Goal: Information Seeking & Learning: Learn about a topic

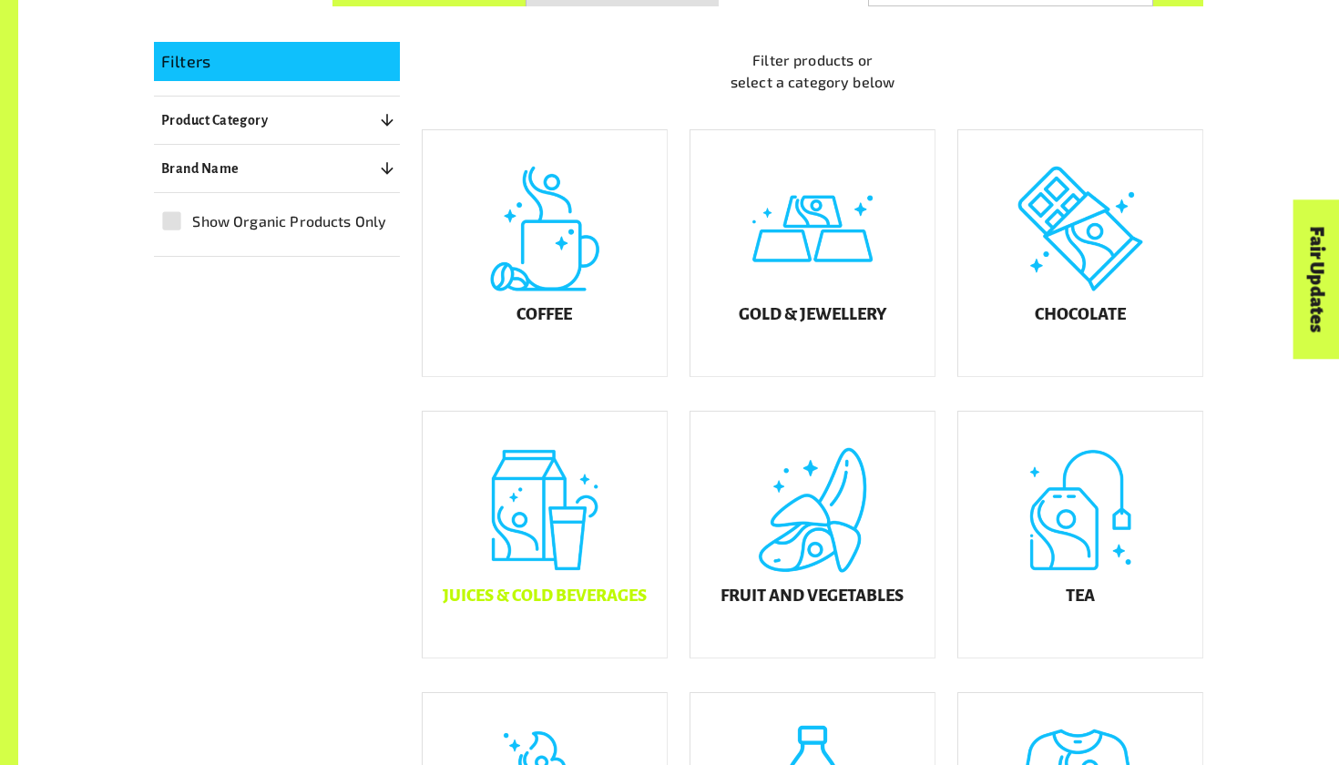
scroll to position [465, 0]
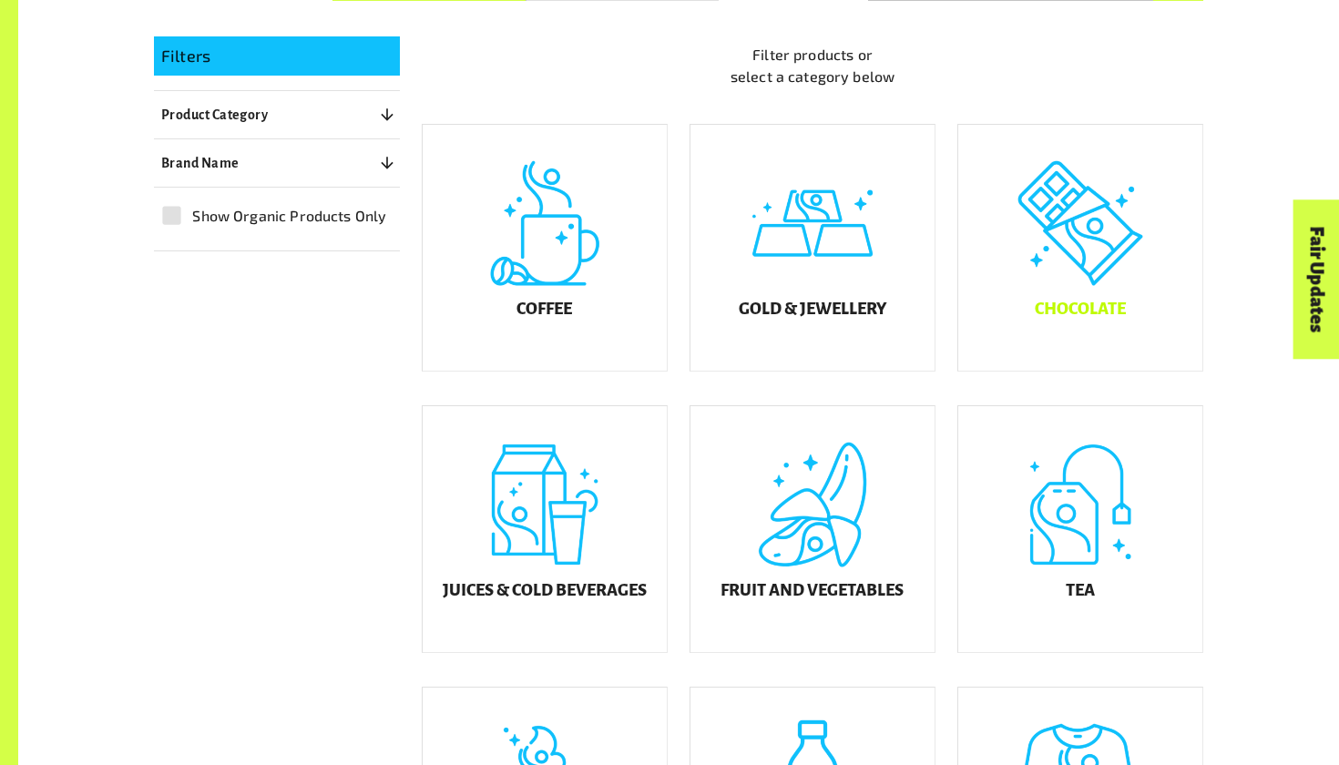
click at [1048, 270] on div "Chocolate" at bounding box center [1080, 248] width 244 height 246
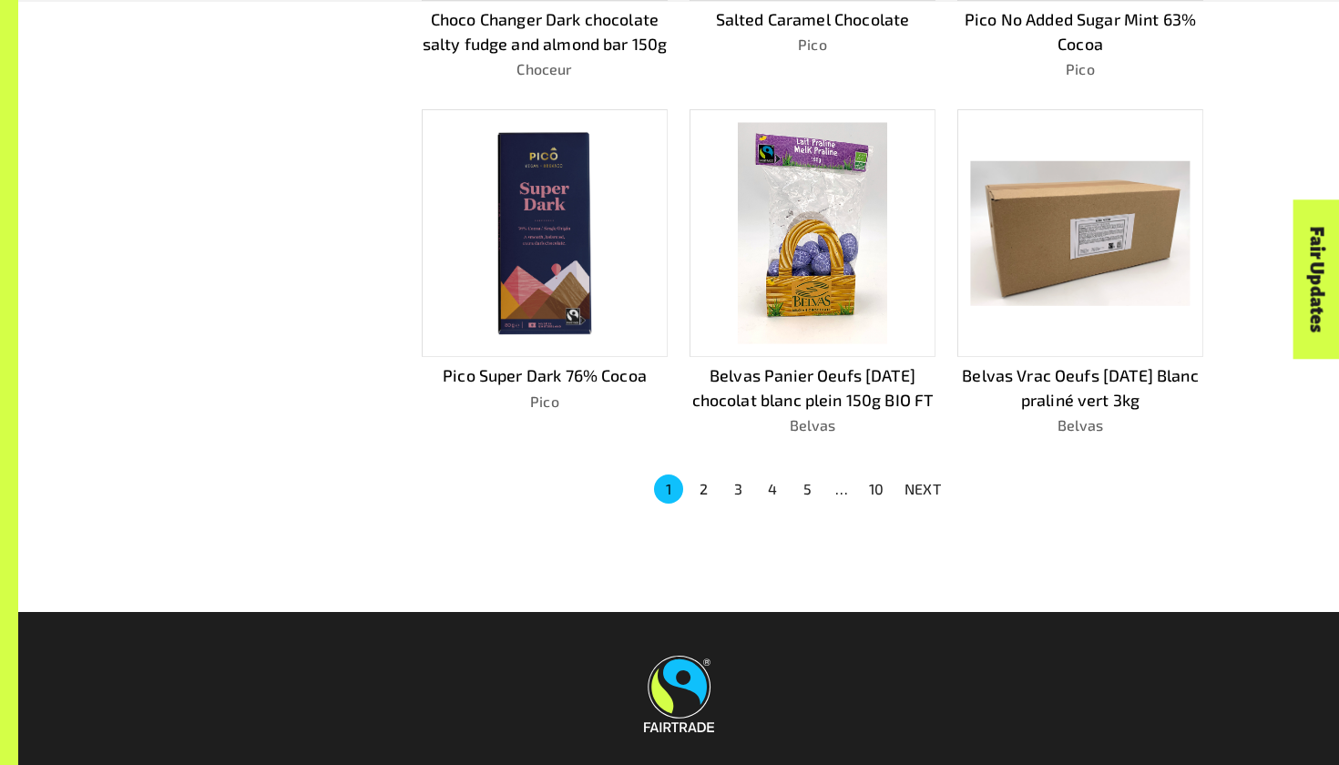
scroll to position [1184, 0]
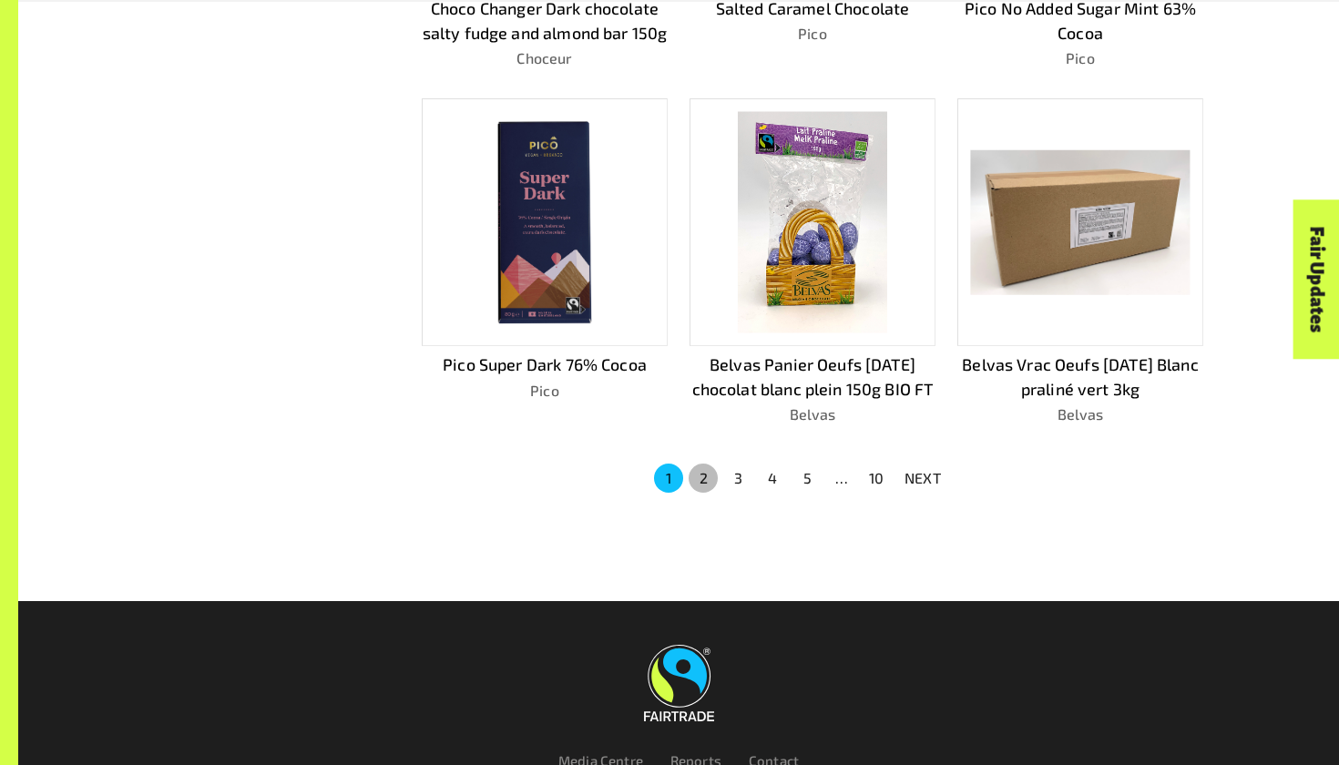
click at [698, 464] on button "2" at bounding box center [702, 477] width 29 height 29
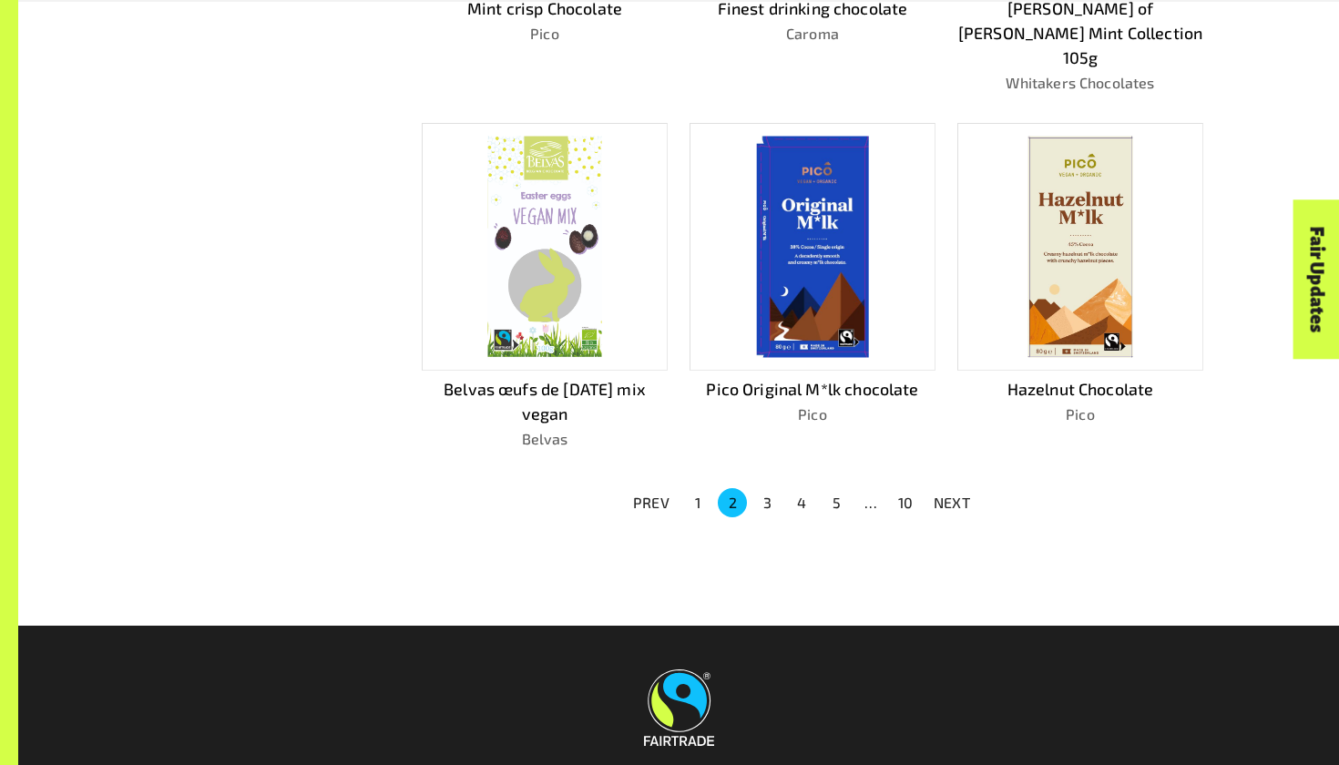
click at [767, 488] on button "3" at bounding box center [766, 502] width 29 height 29
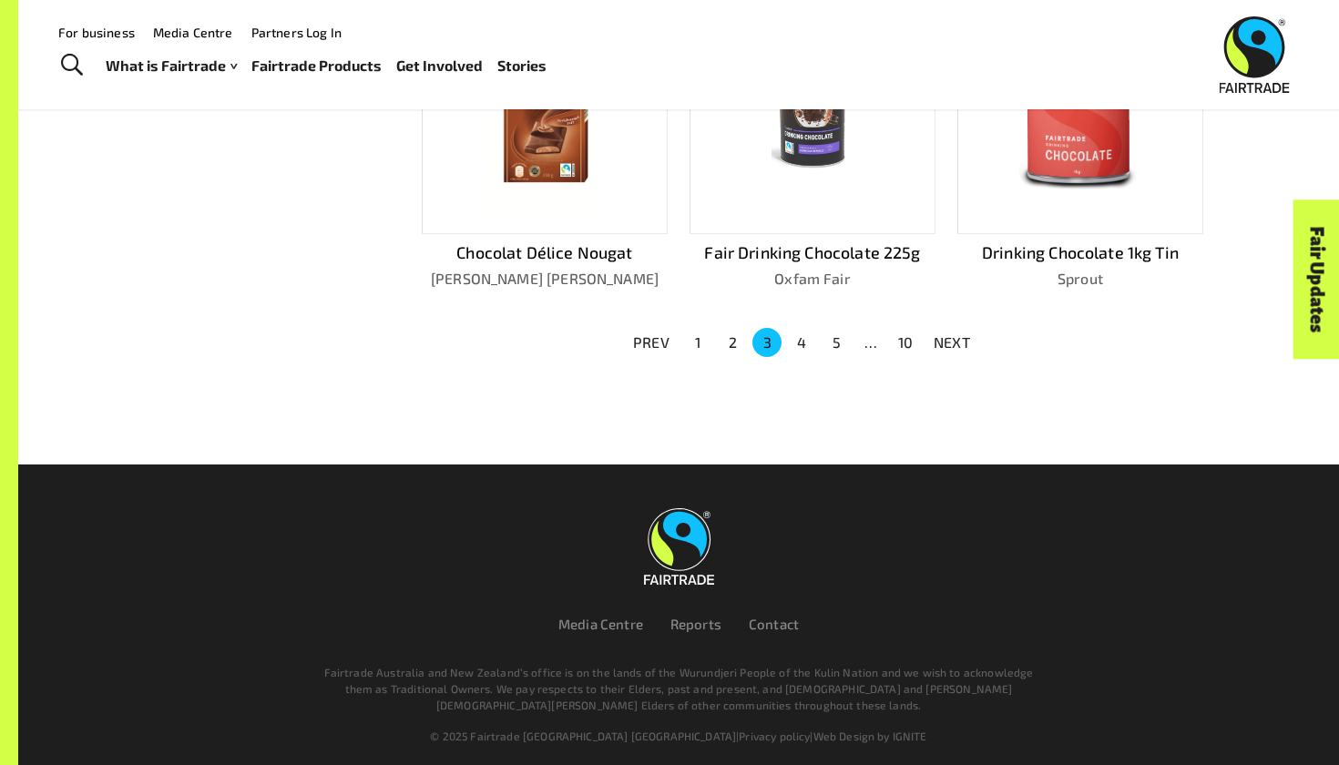
scroll to position [1291, 0]
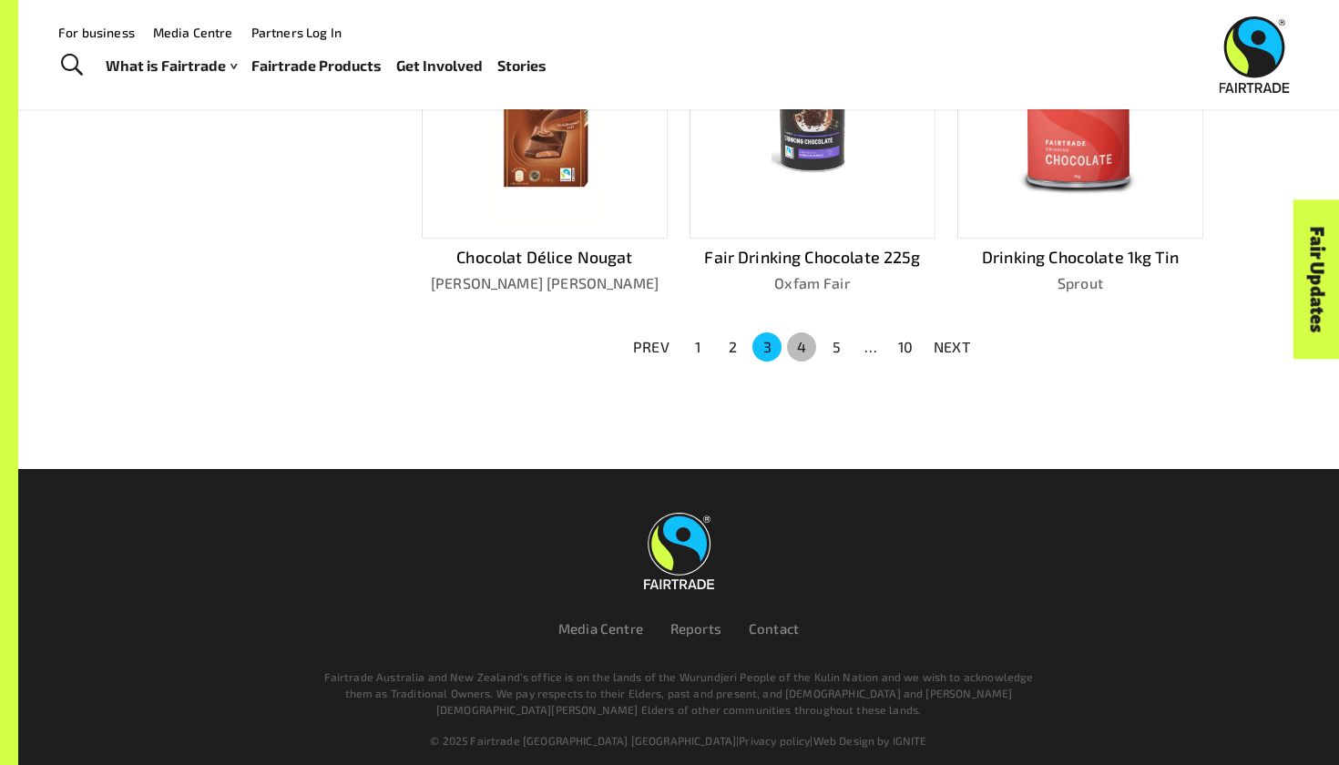
click at [797, 332] on button "4" at bounding box center [801, 346] width 29 height 29
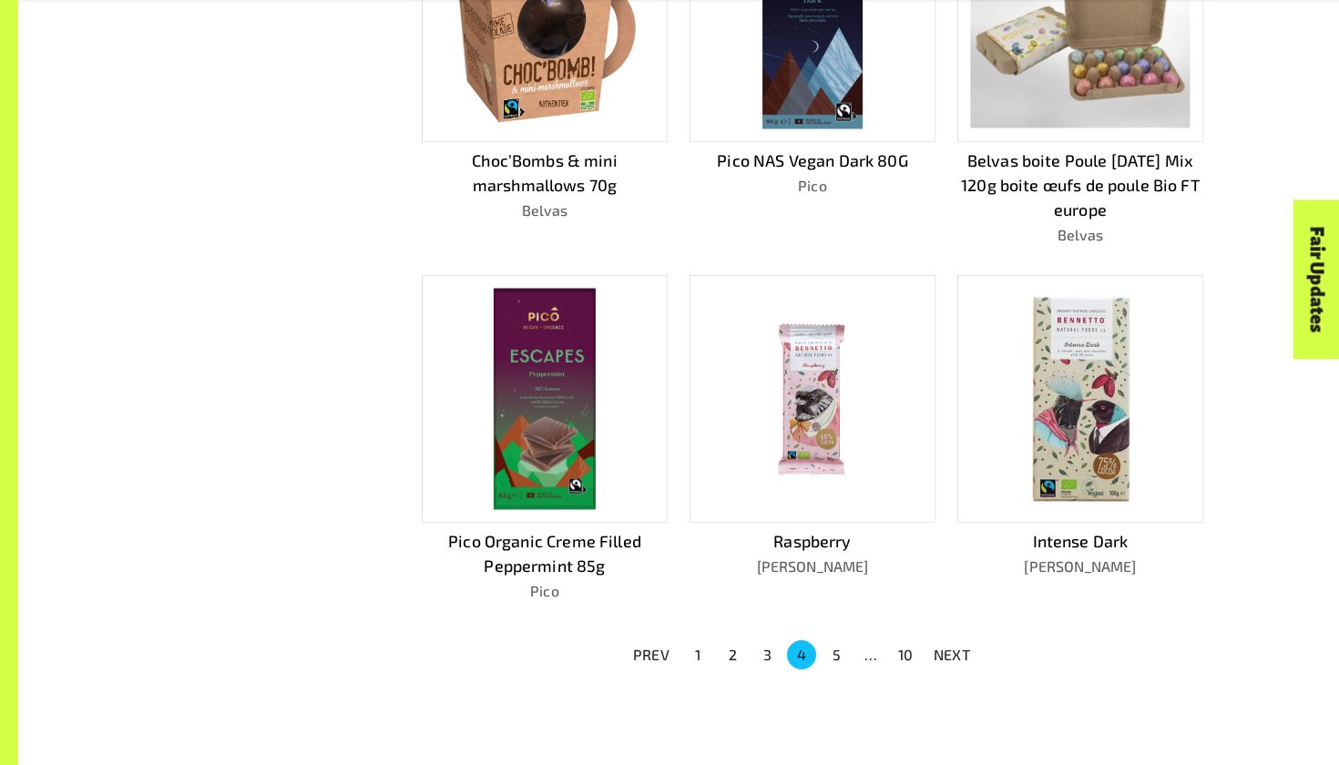
scroll to position [1222, 0]
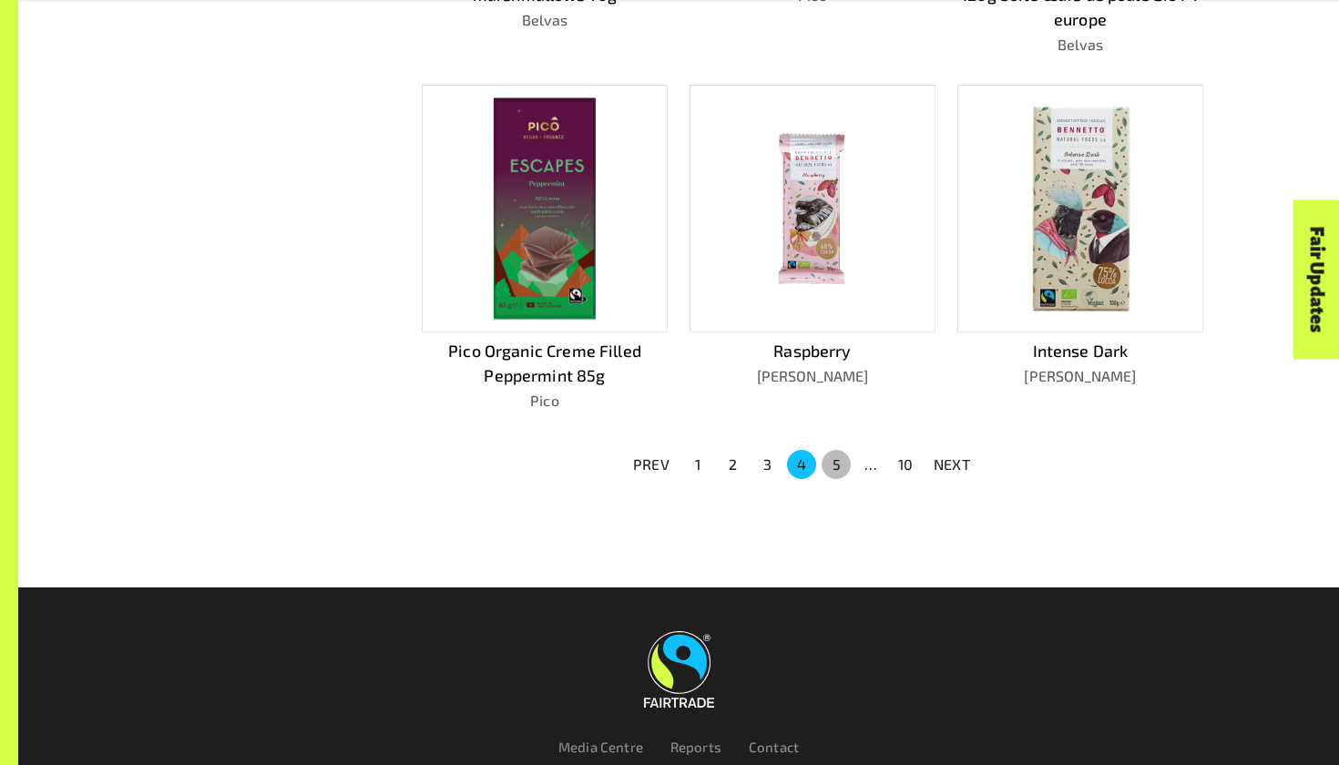
click at [834, 455] on button "5" at bounding box center [835, 464] width 29 height 29
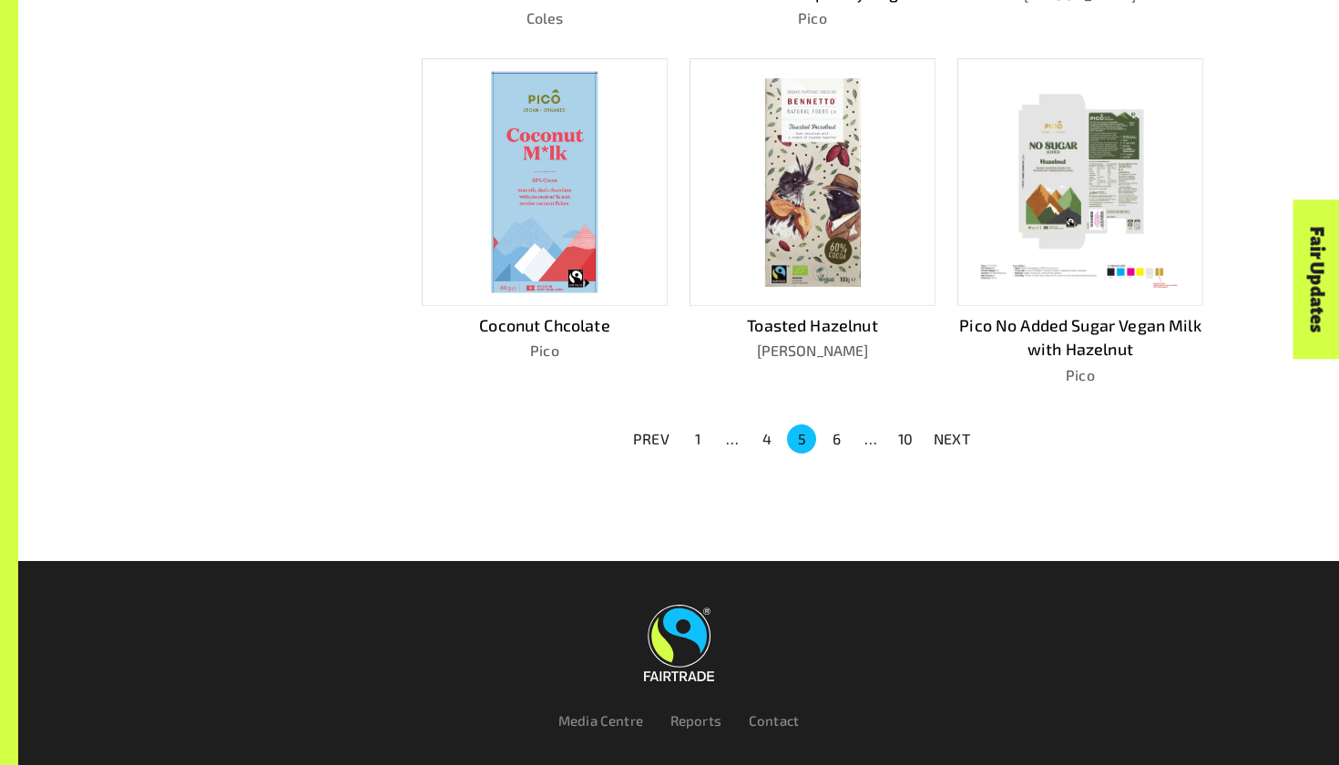
scroll to position [1209, 0]
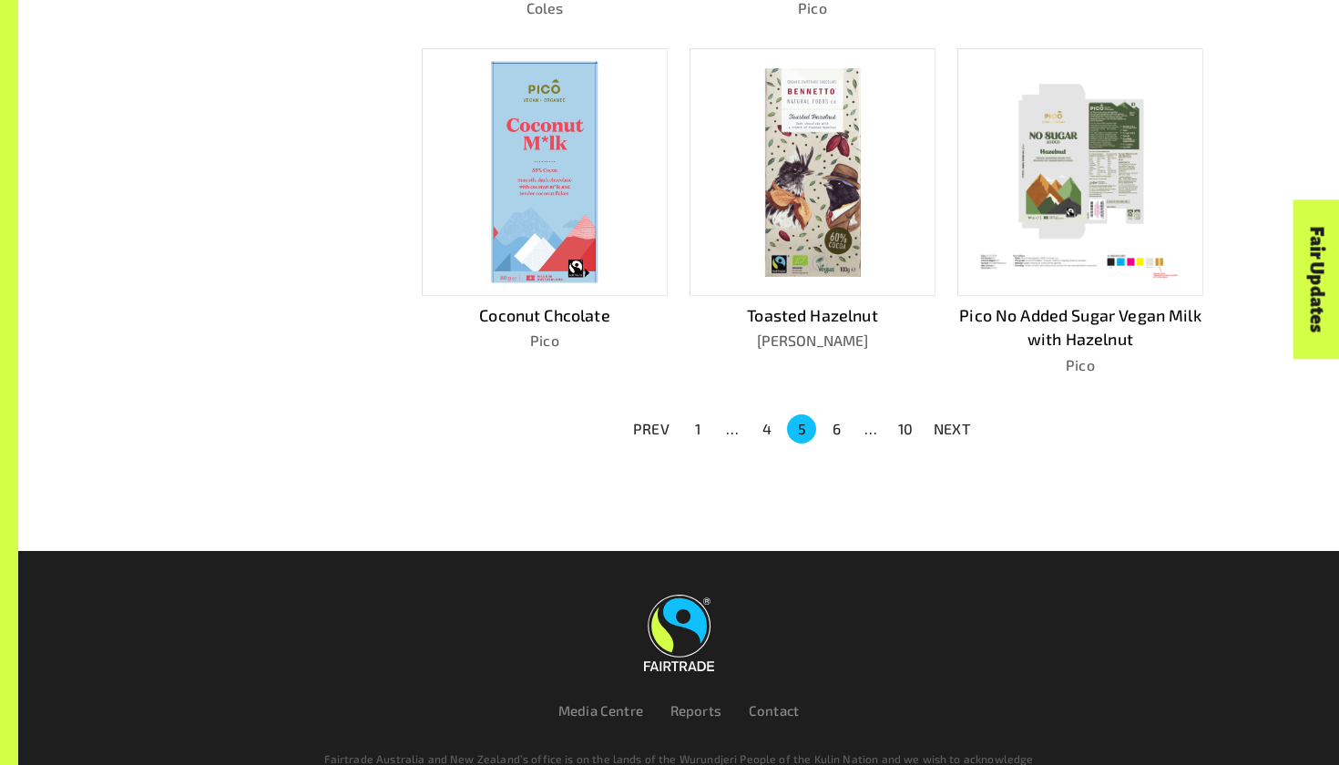
click at [835, 414] on button "6" at bounding box center [835, 428] width 29 height 29
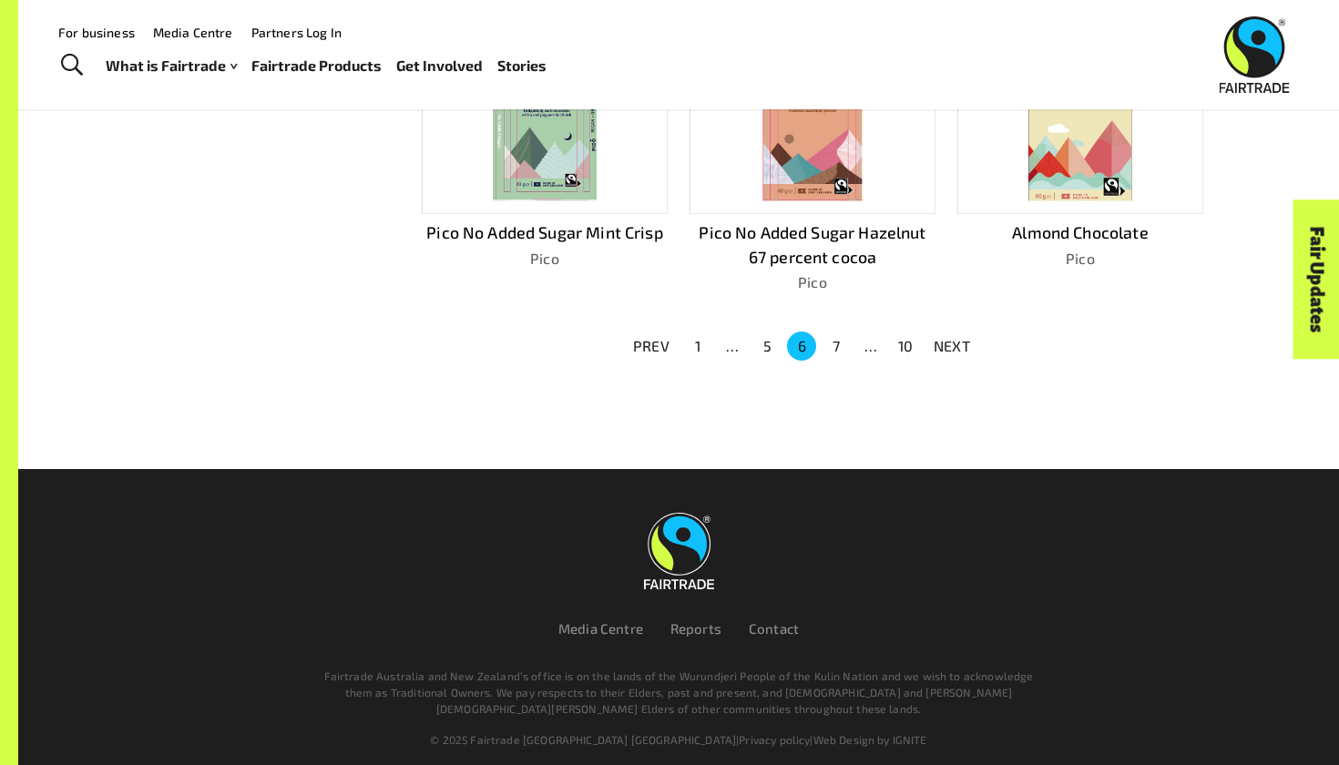
scroll to position [1315, 0]
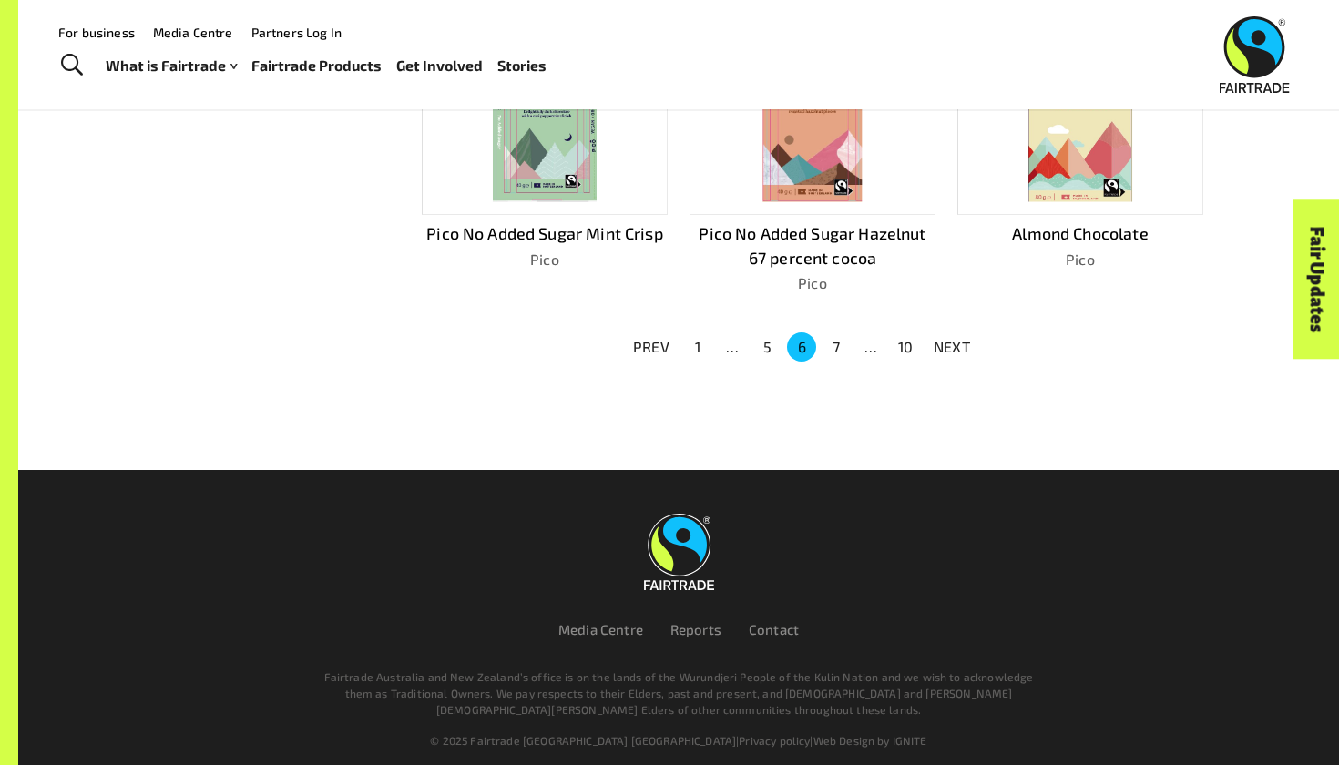
click at [835, 332] on button "7" at bounding box center [835, 346] width 29 height 29
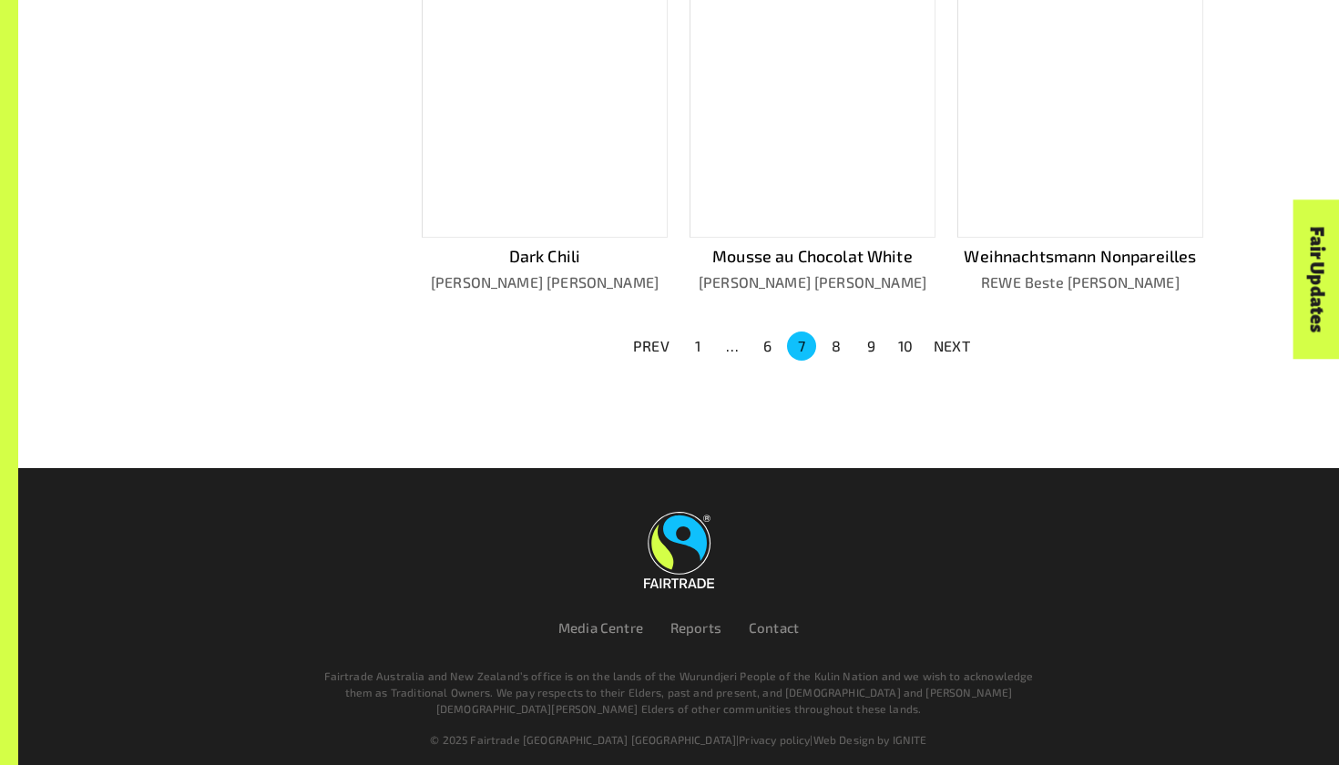
scroll to position [1291, 0]
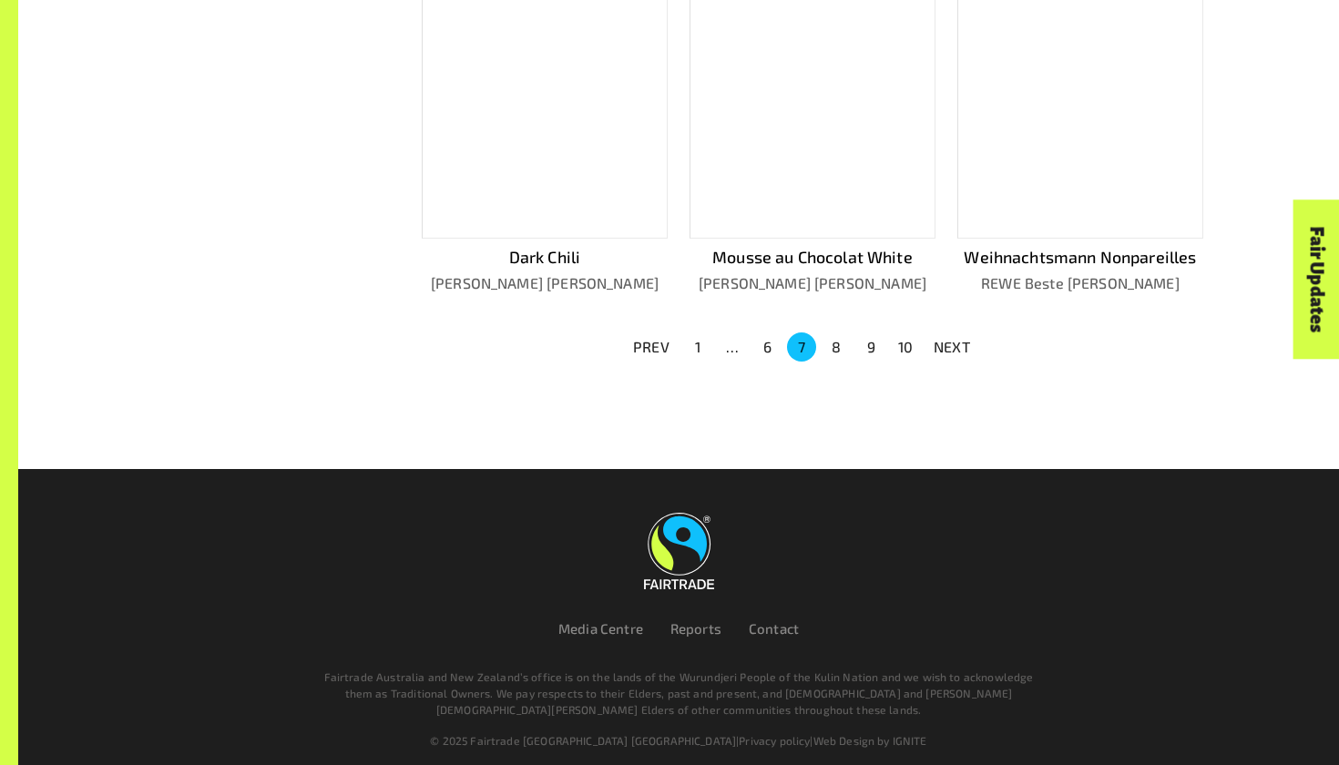
click at [904, 336] on button "10" at bounding box center [905, 346] width 29 height 29
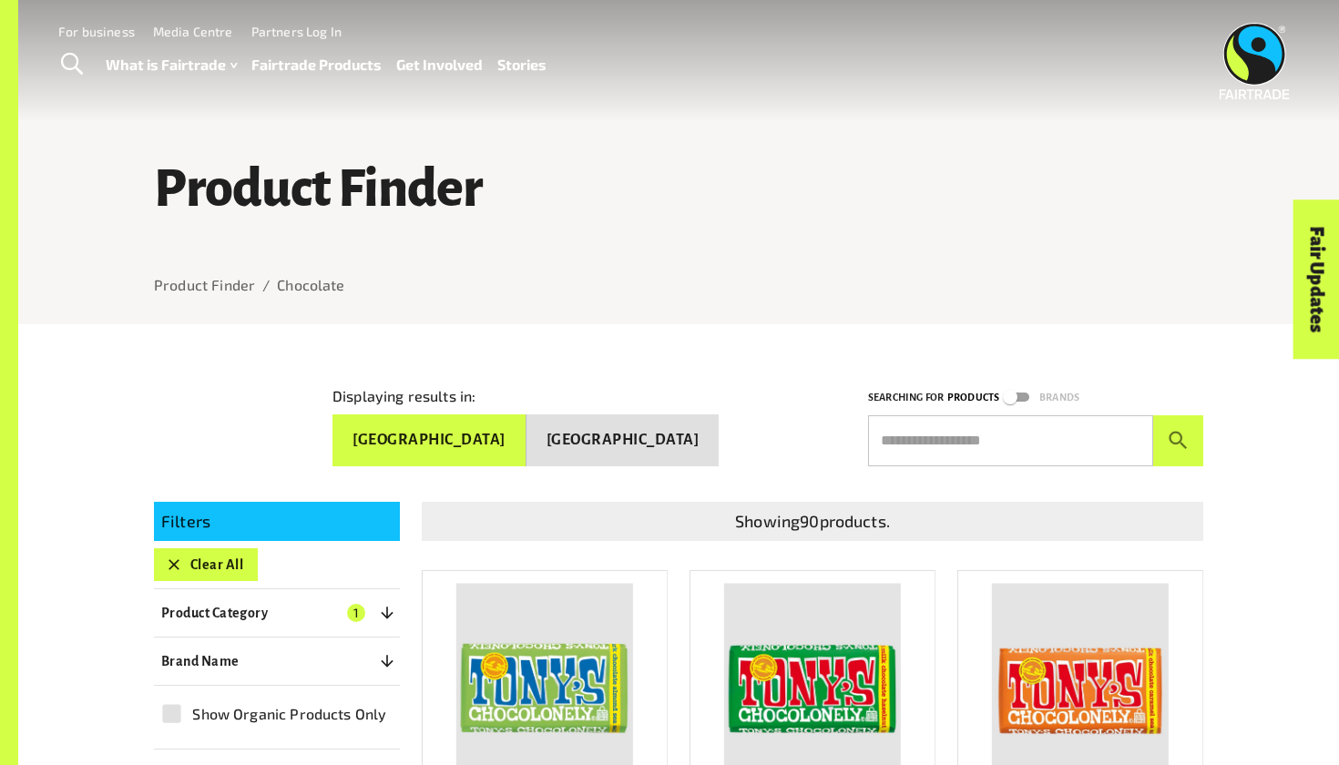
scroll to position [0, 0]
click at [189, 557] on button "Clear All" at bounding box center [206, 564] width 104 height 33
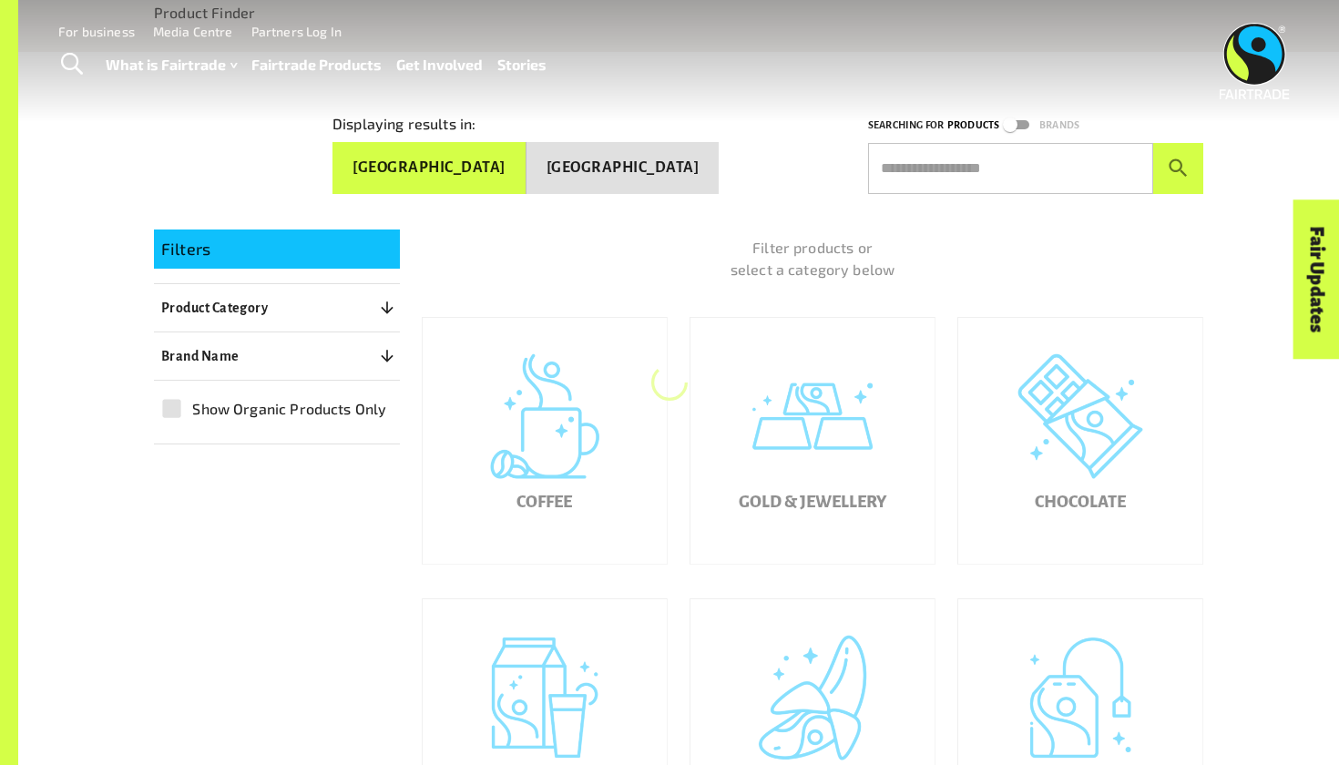
scroll to position [324, 0]
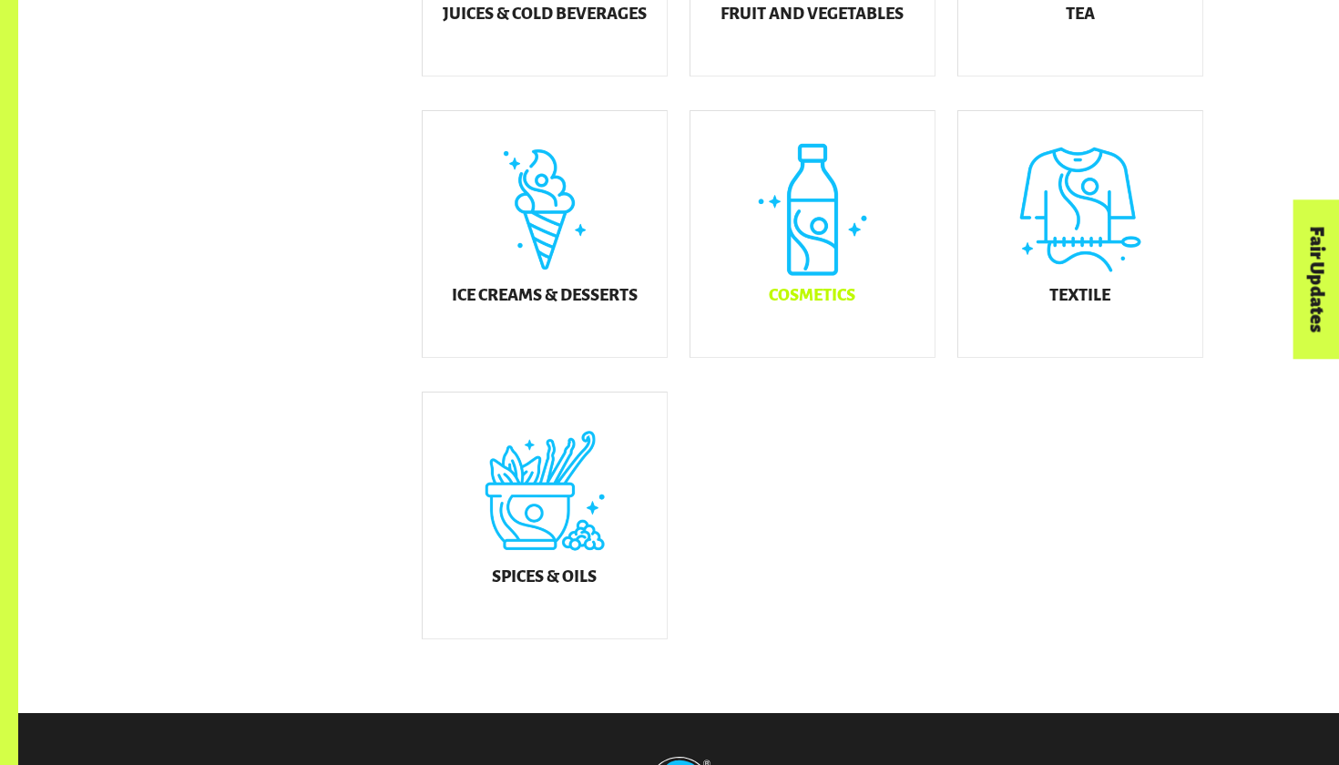
click at [830, 238] on div "Cosmetics" at bounding box center [812, 234] width 244 height 246
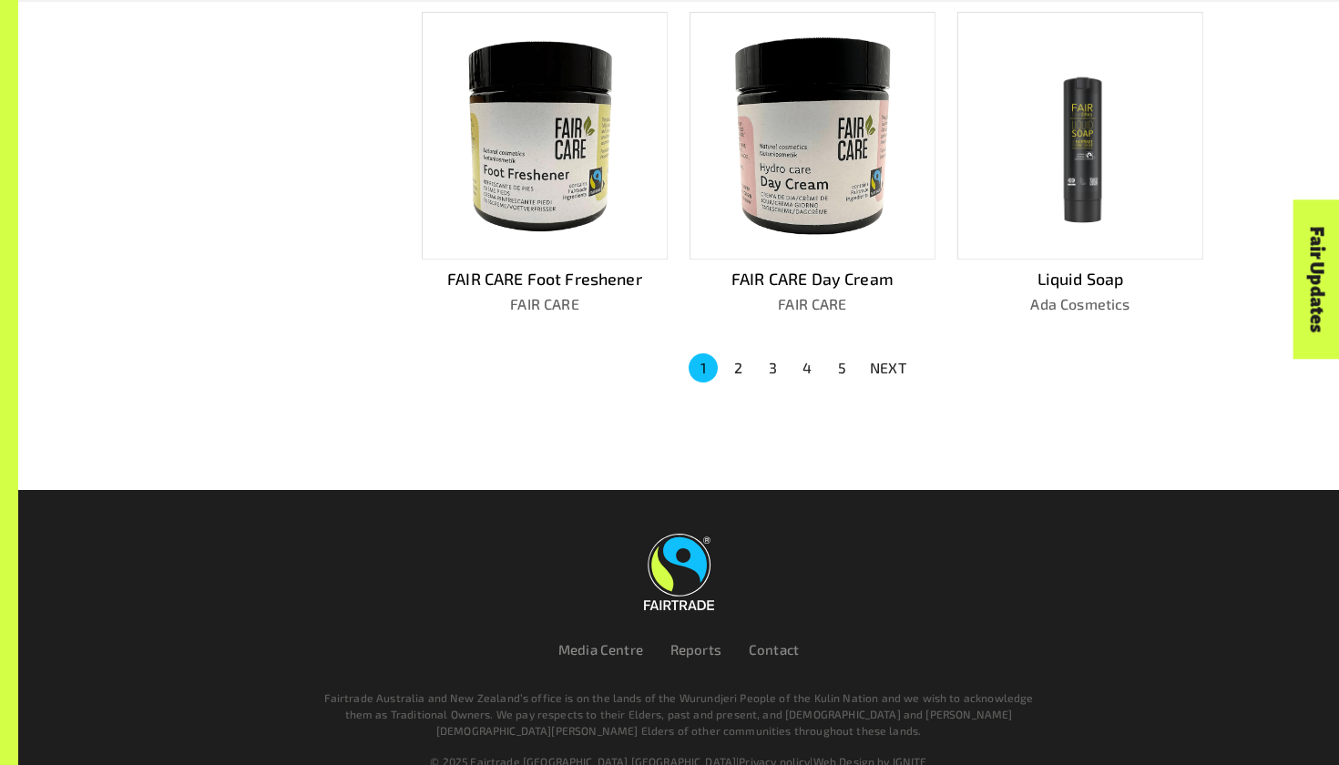
scroll to position [1244, 0]
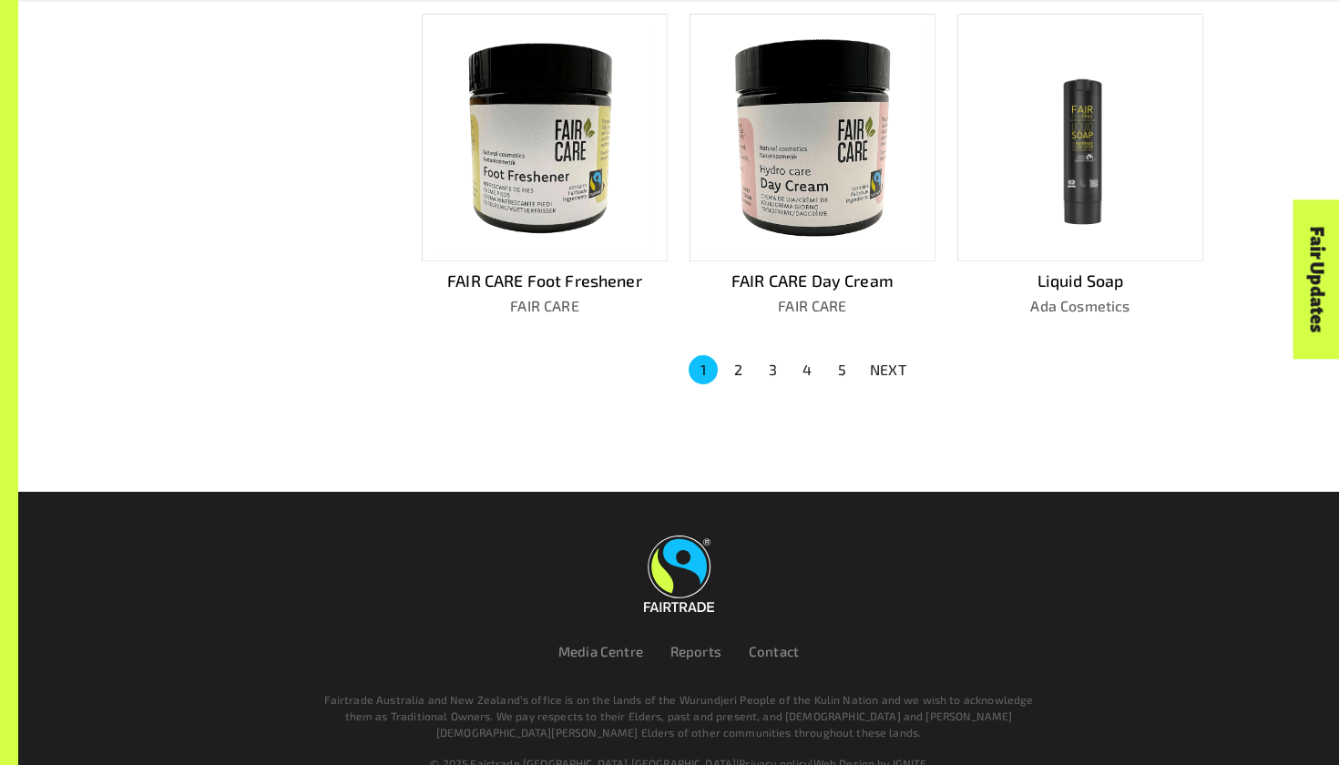
click at [763, 355] on button "3" at bounding box center [772, 369] width 29 height 29
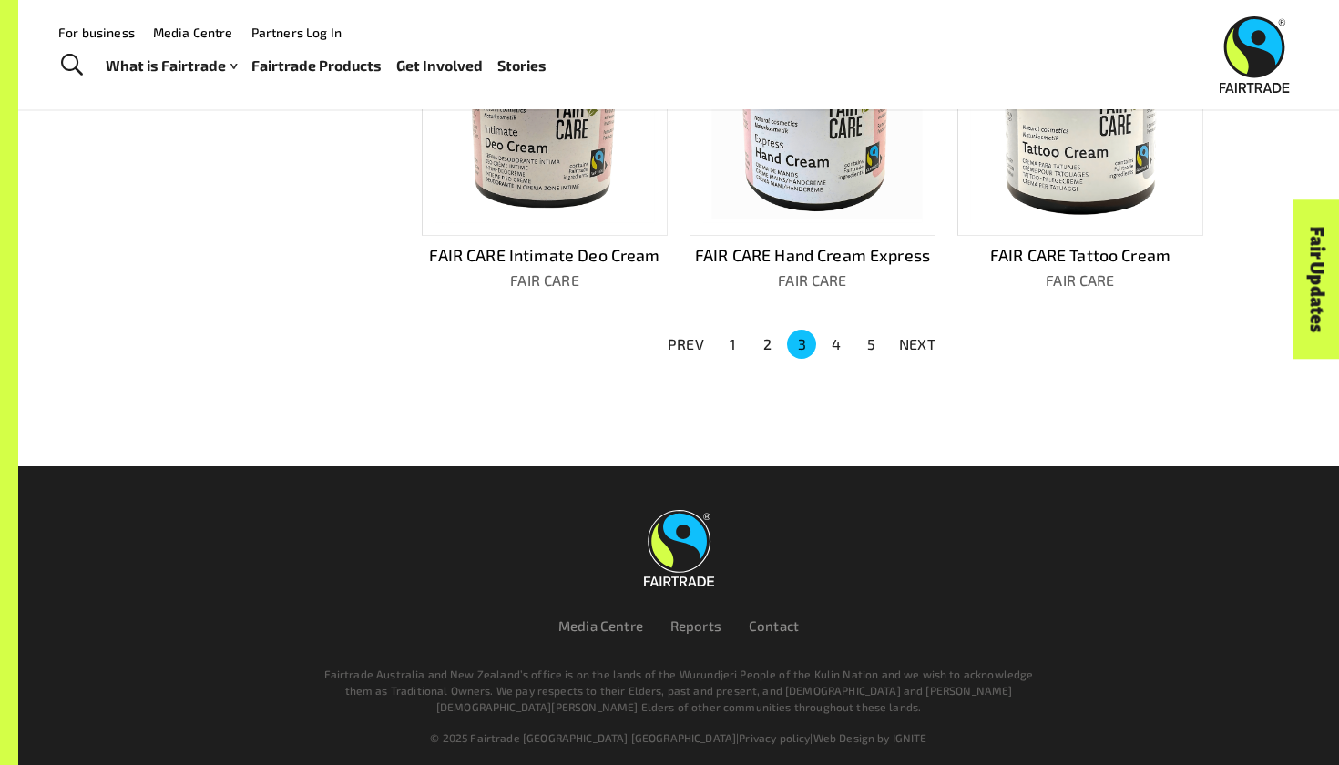
scroll to position [1268, 0]
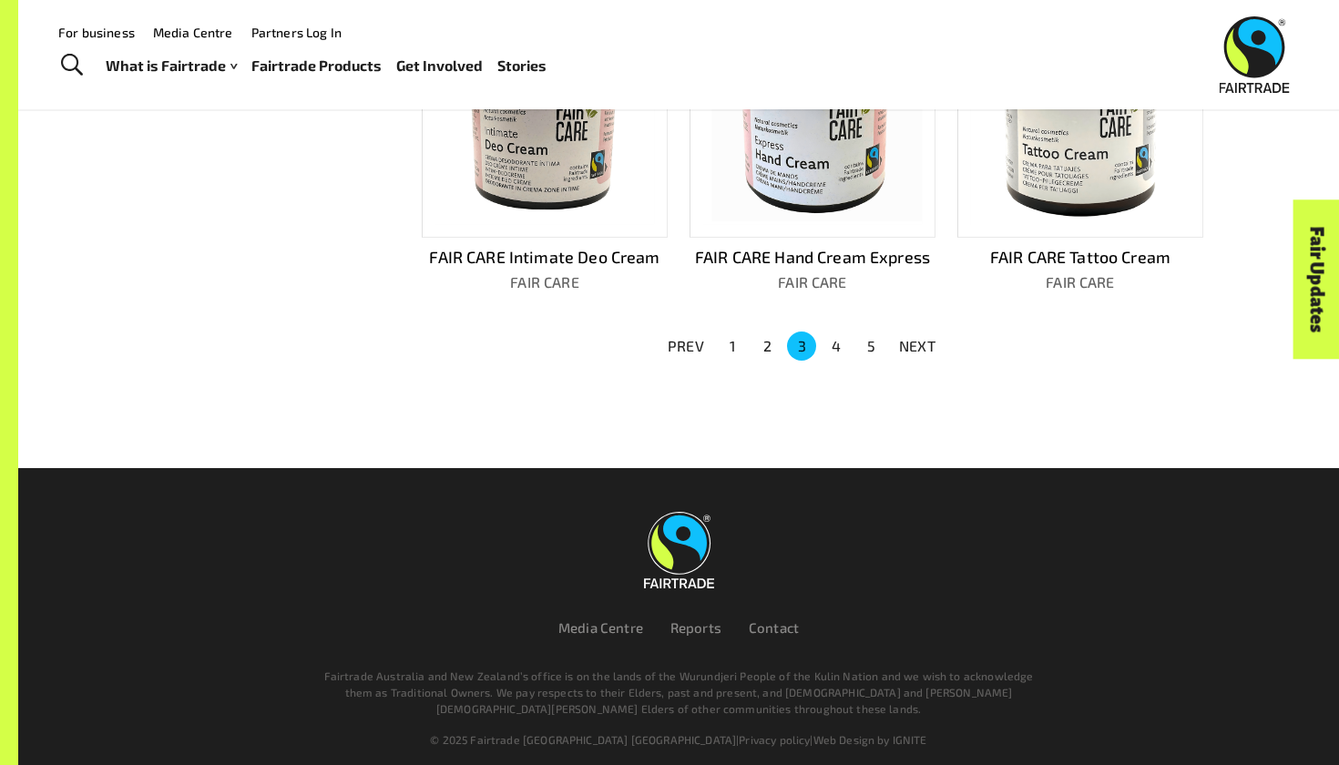
click at [869, 332] on button "5" at bounding box center [870, 345] width 29 height 29
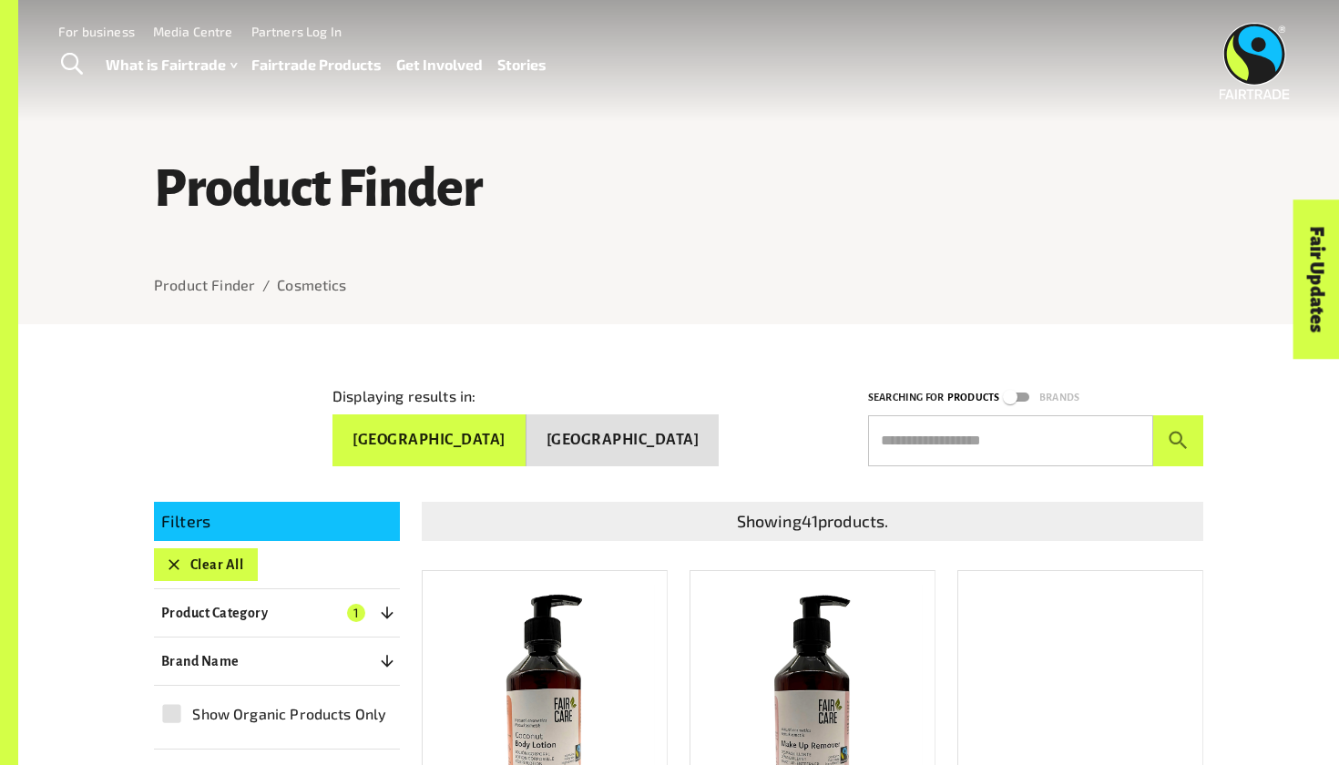
scroll to position [0, 0]
click at [173, 548] on button "Clear All" at bounding box center [206, 564] width 104 height 33
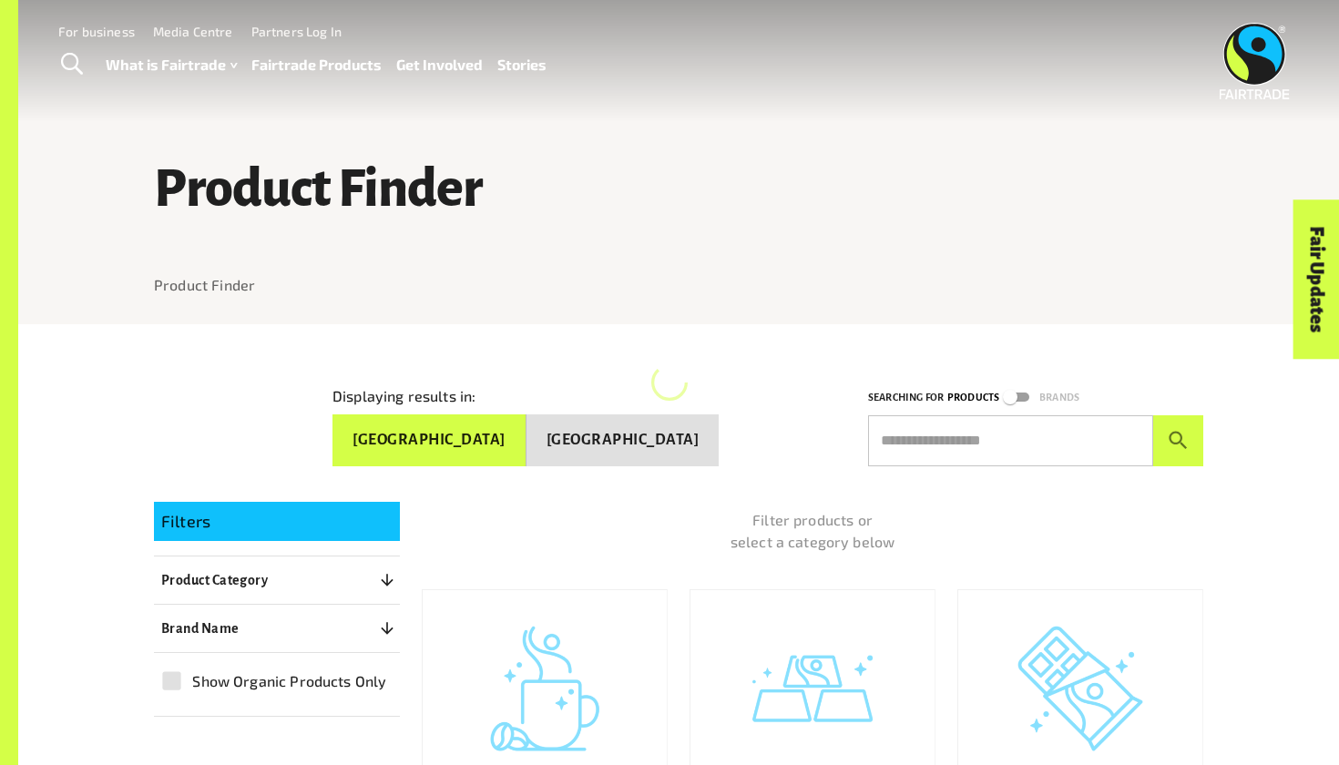
scroll to position [324, 0]
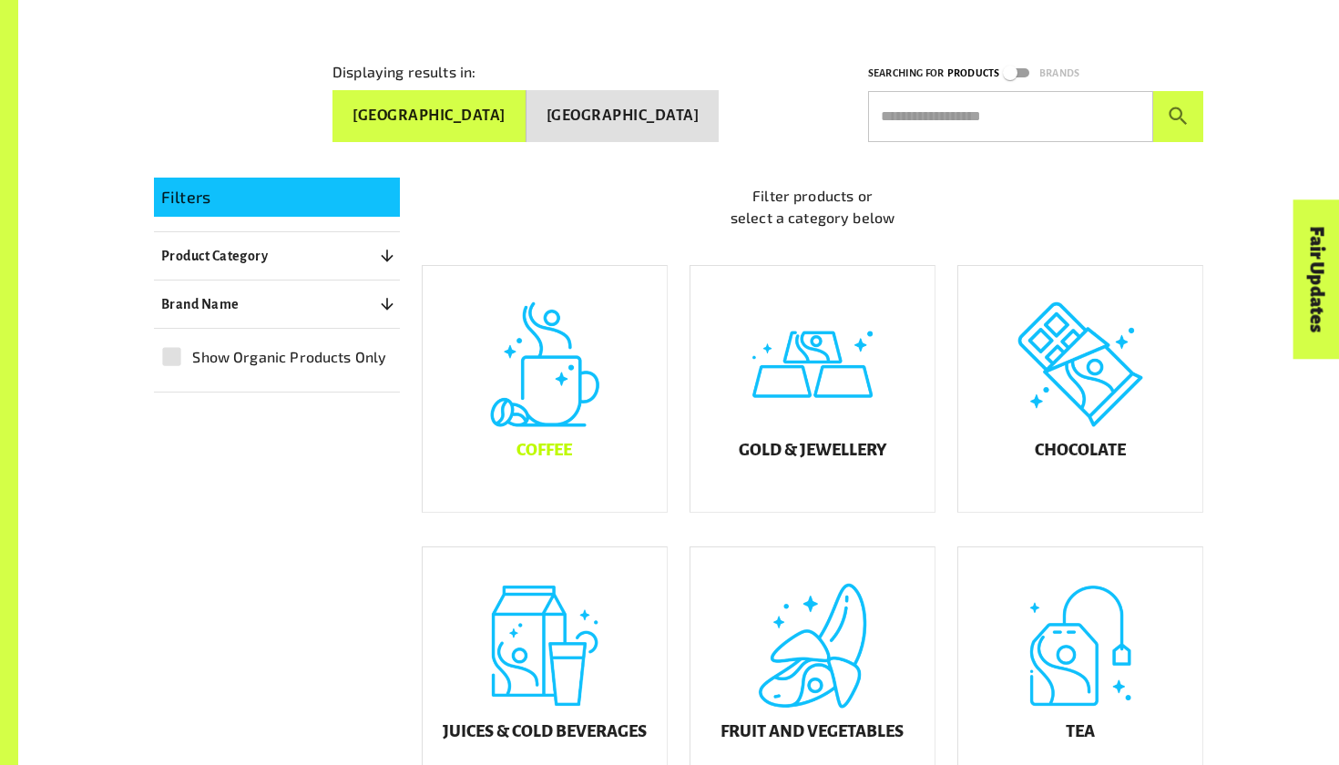
click at [543, 404] on div "Coffee" at bounding box center [545, 389] width 244 height 246
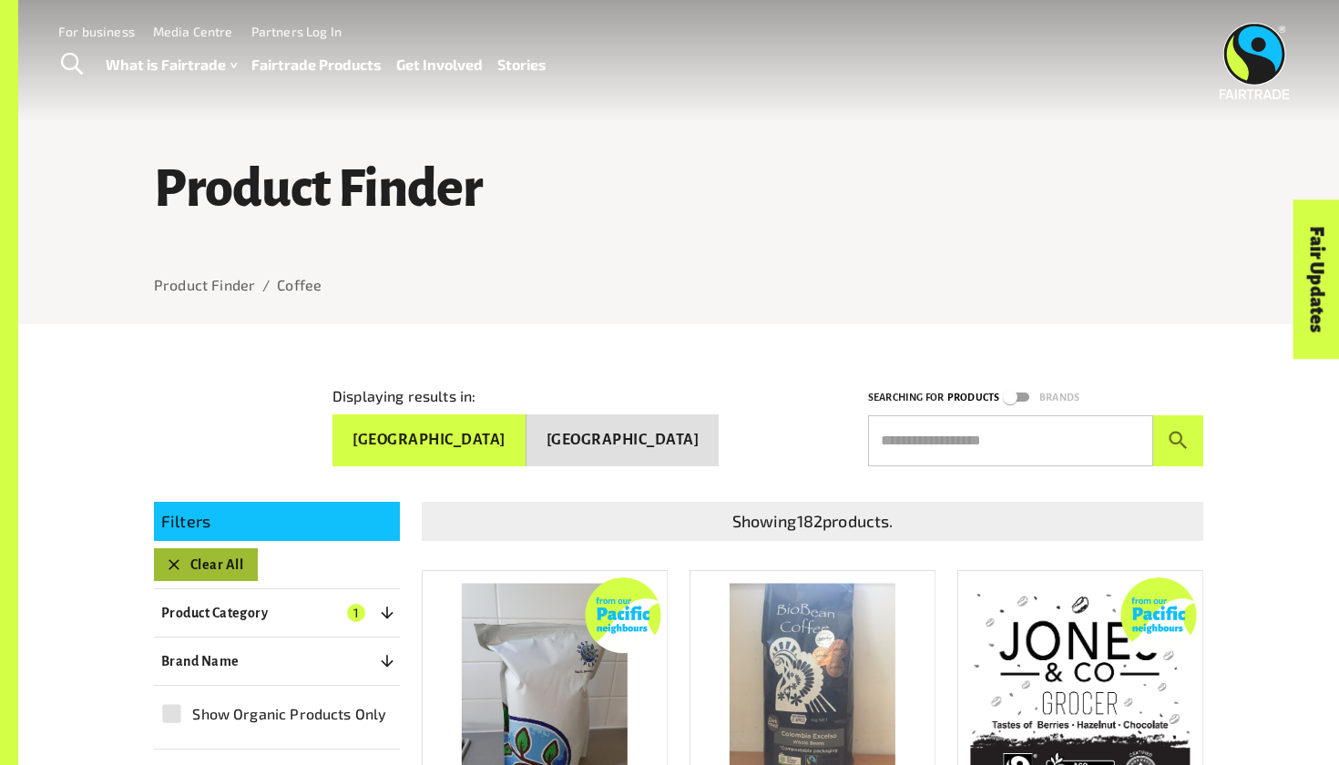
click at [209, 553] on button "Clear All" at bounding box center [206, 564] width 104 height 33
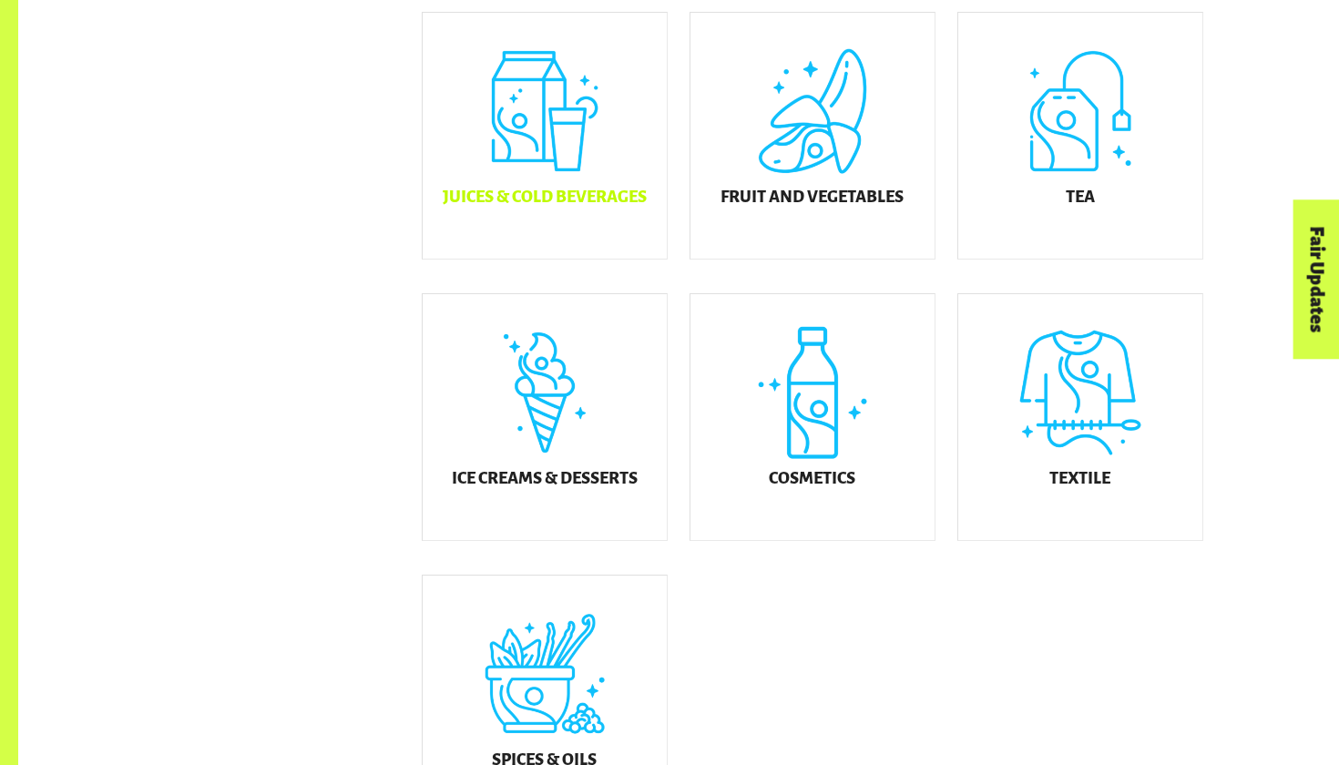
scroll to position [861, 0]
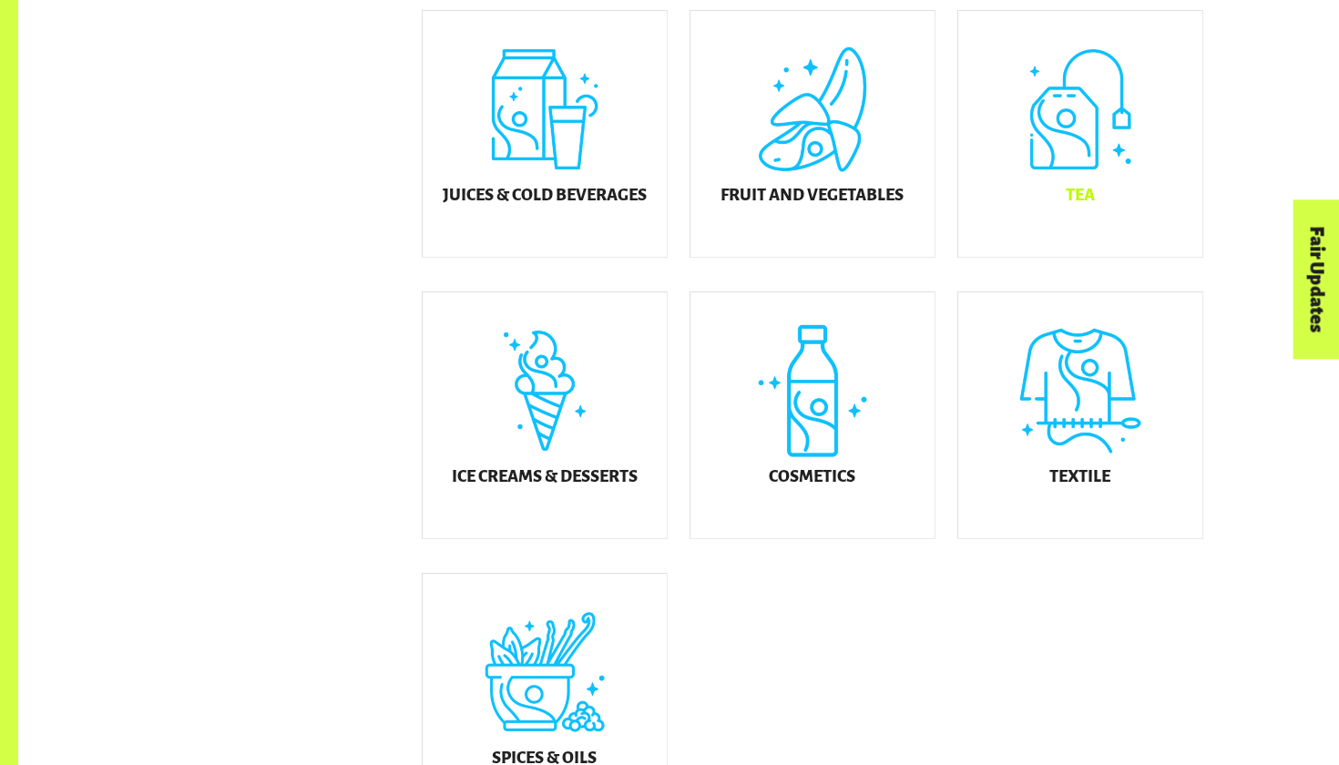
click at [1087, 132] on div "Tea" at bounding box center [1080, 134] width 244 height 246
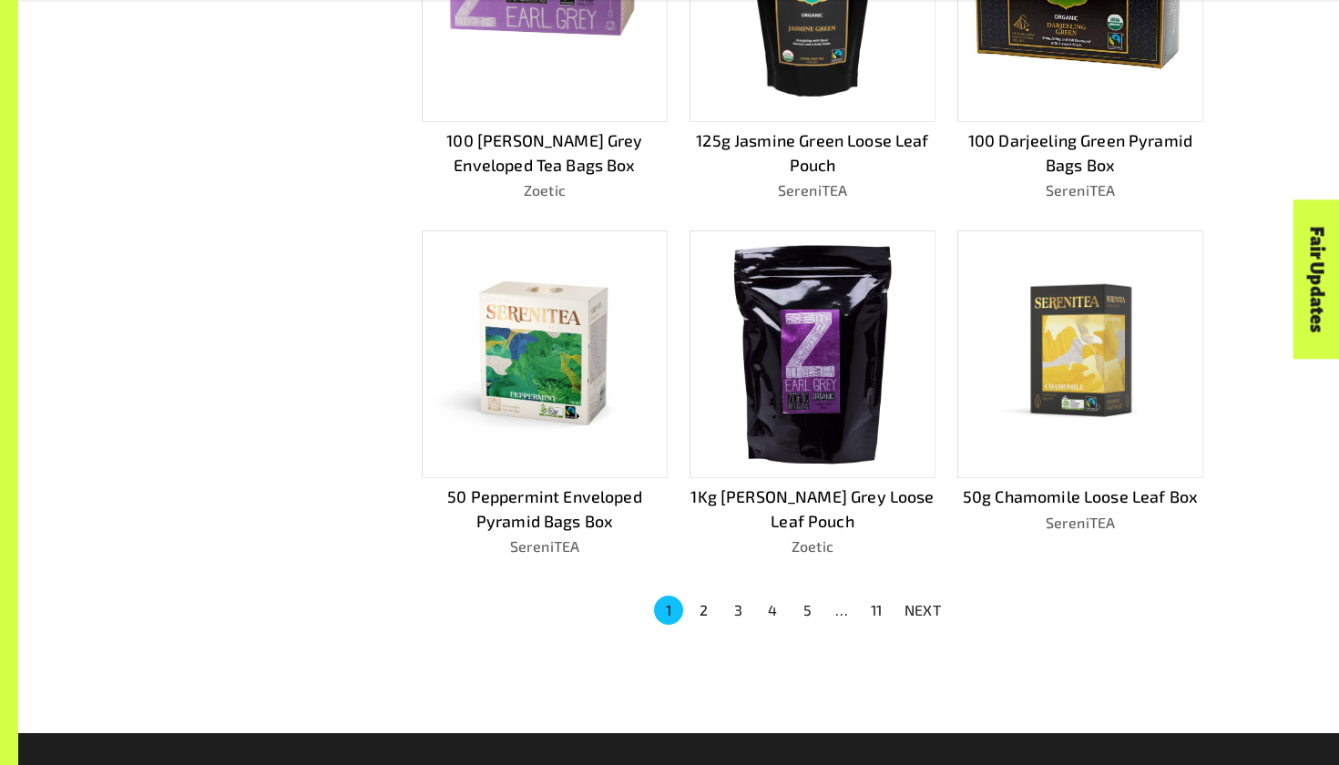
scroll to position [1054, 0]
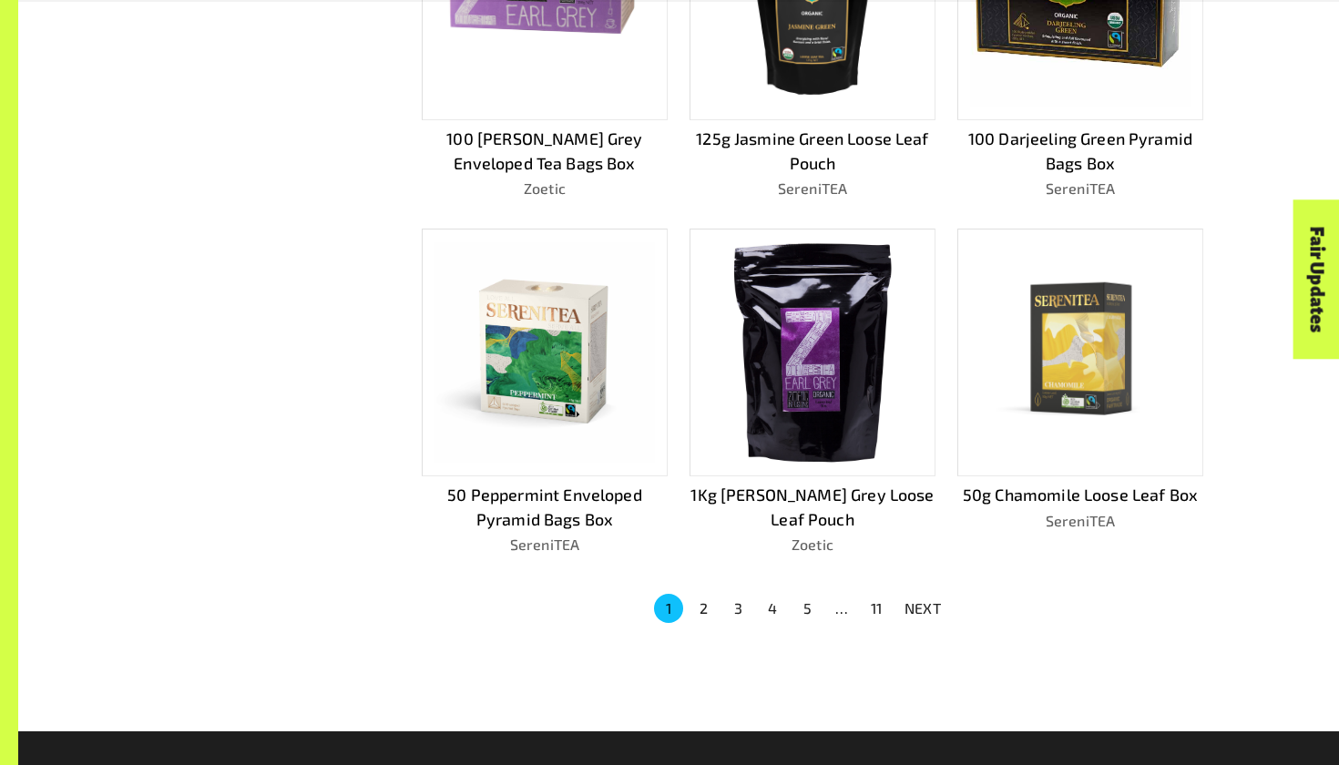
click at [707, 594] on button "2" at bounding box center [702, 608] width 29 height 29
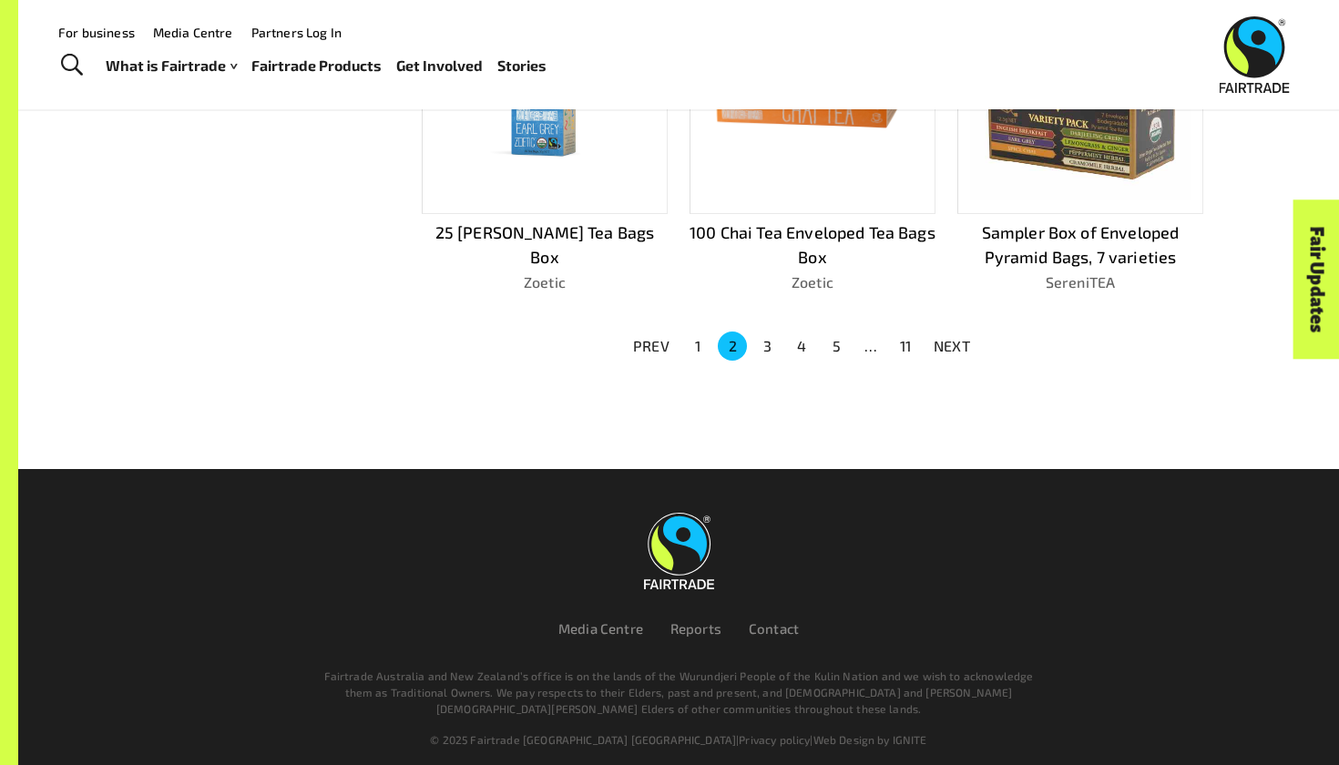
scroll to position [1315, 0]
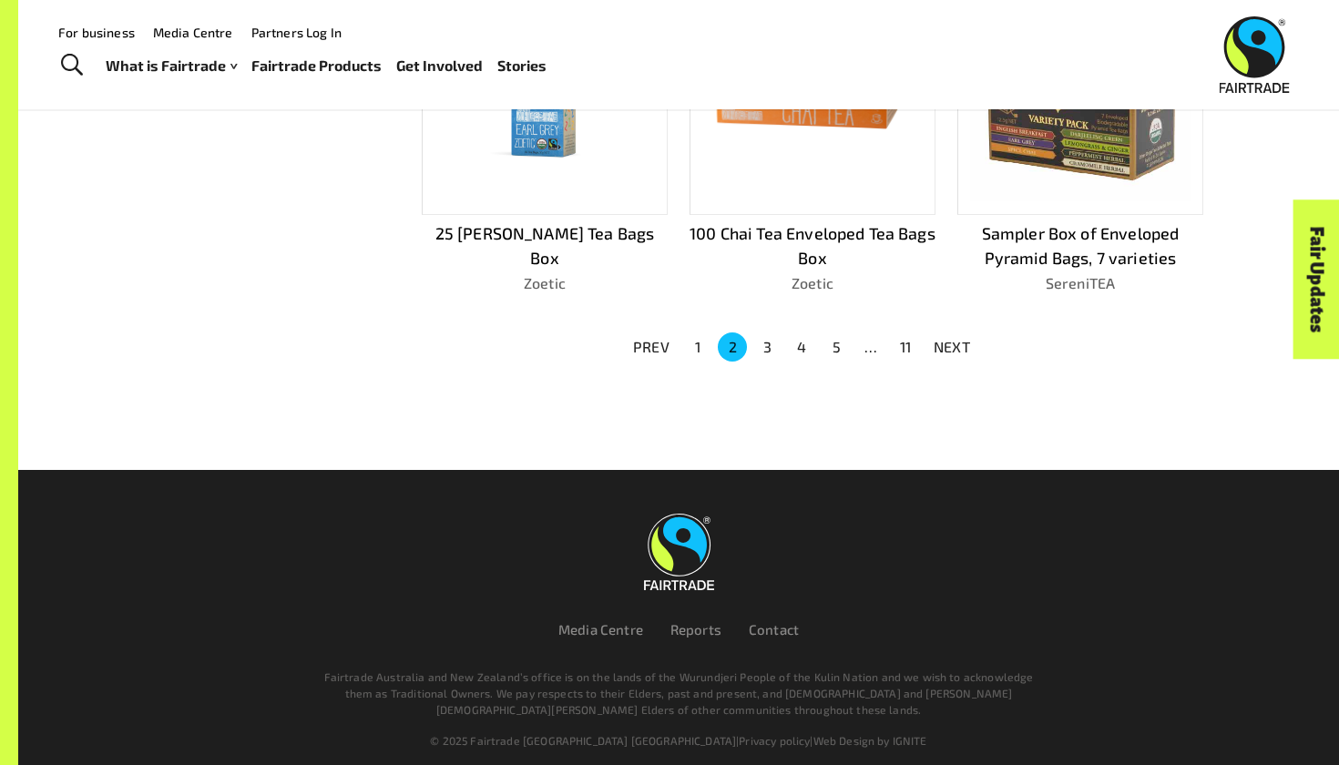
click at [839, 332] on button "5" at bounding box center [835, 346] width 29 height 29
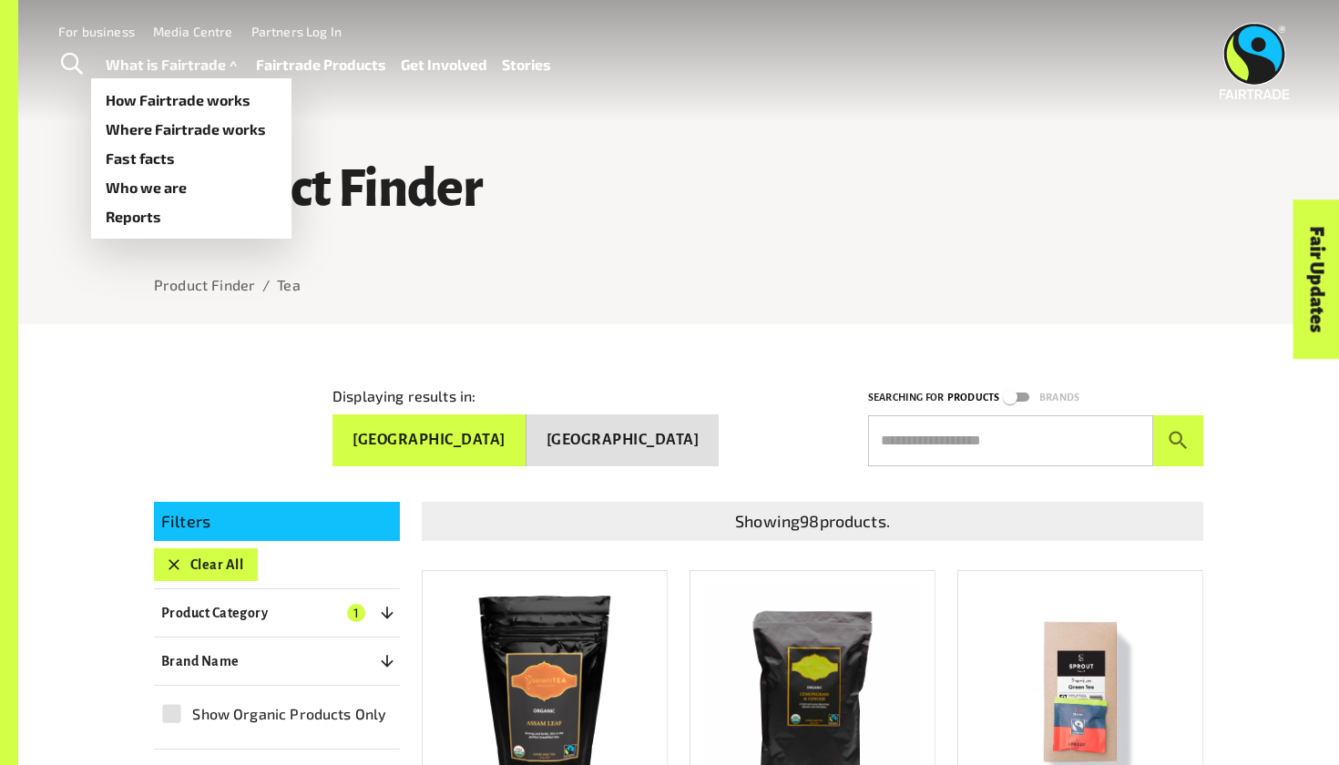
scroll to position [0, 0]
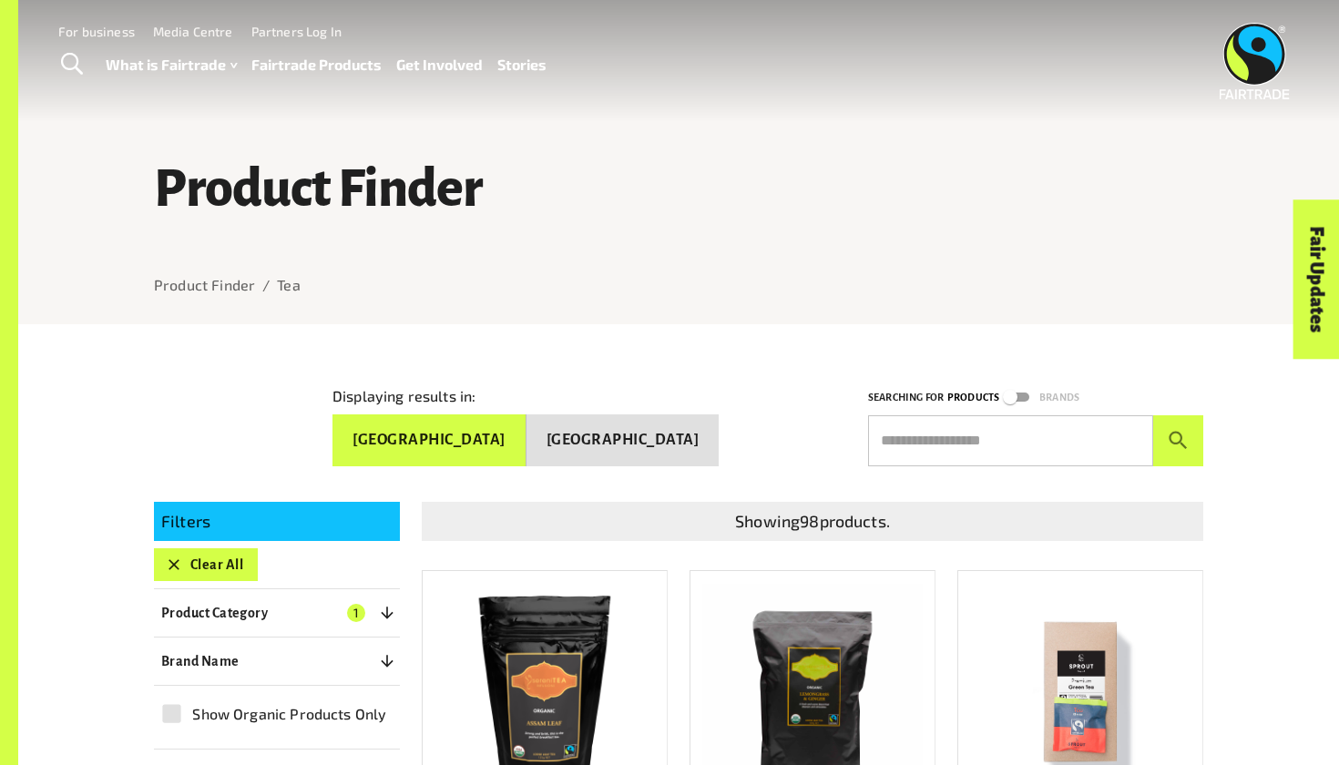
click at [209, 556] on button "Clear All" at bounding box center [206, 564] width 104 height 33
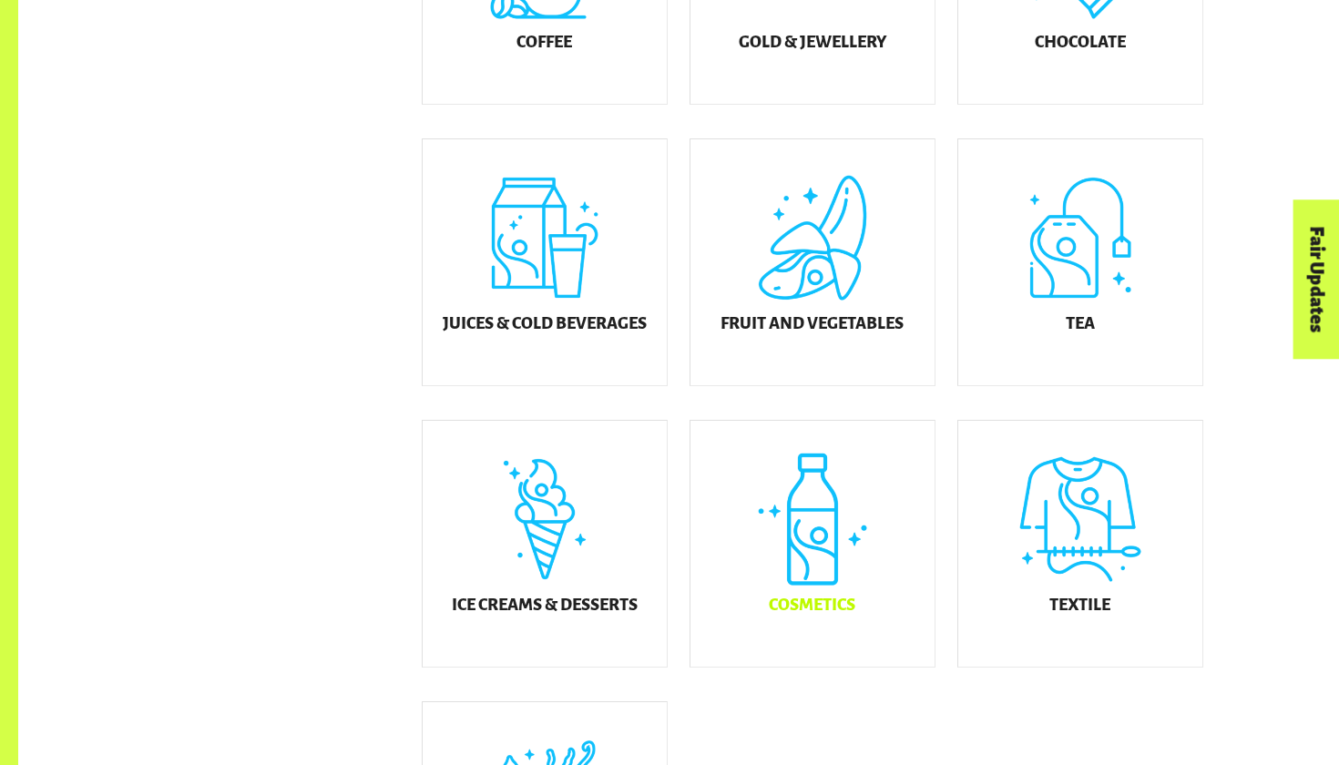
scroll to position [773, 0]
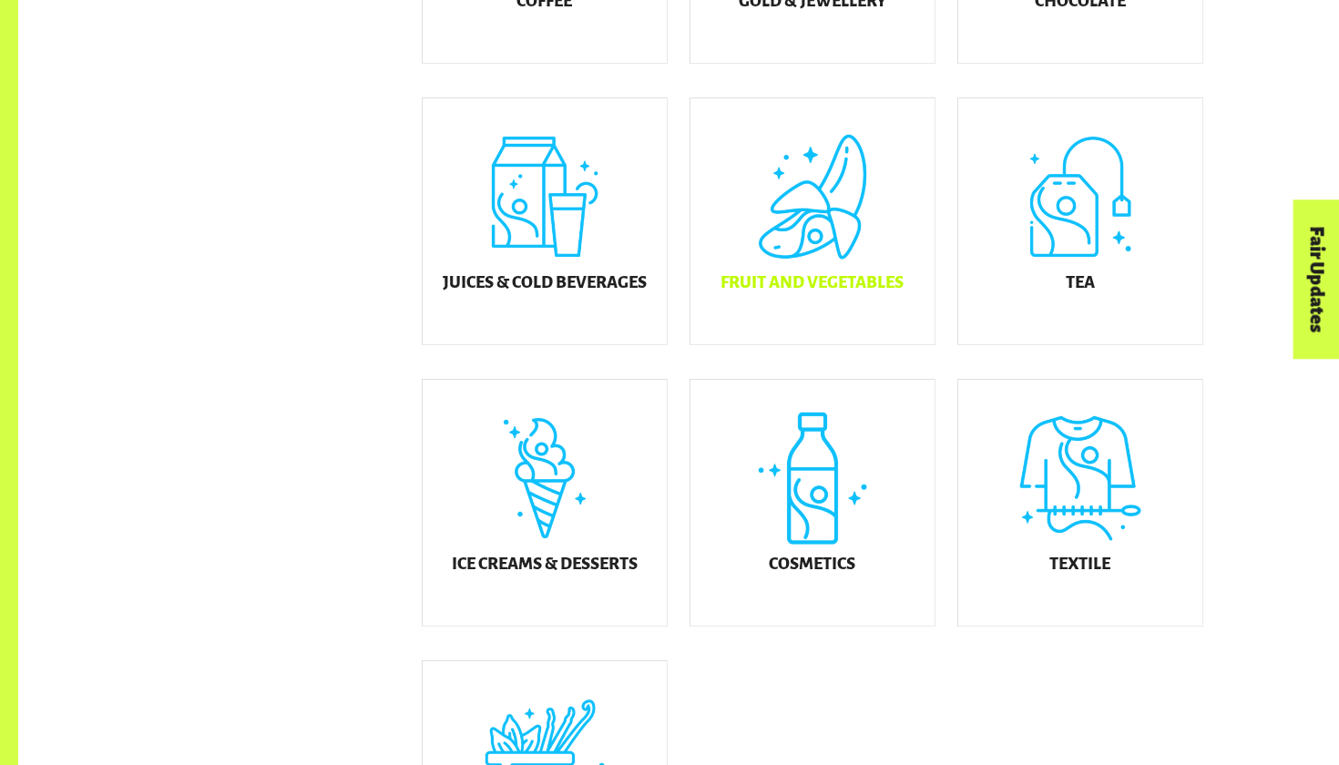
click at [805, 171] on div "Fruit and Vegetables" at bounding box center [812, 221] width 244 height 246
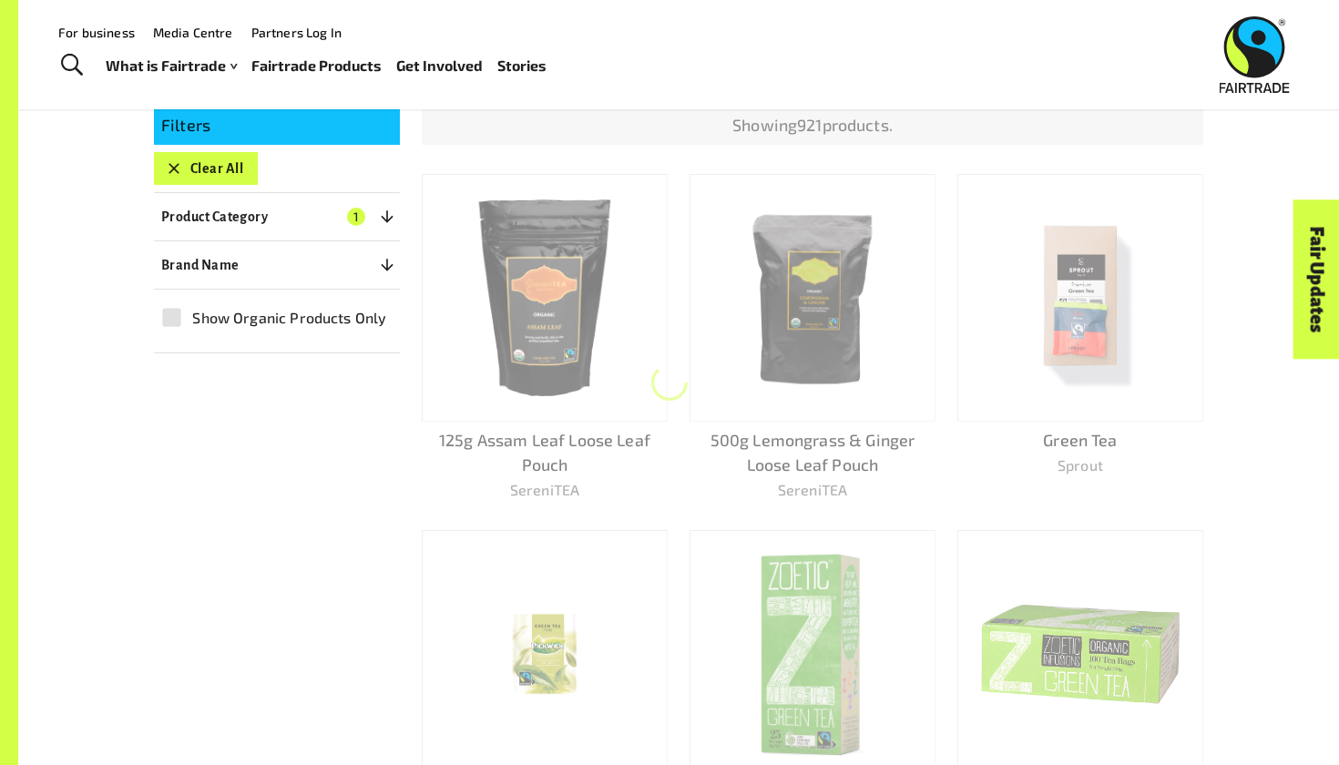
scroll to position [324, 0]
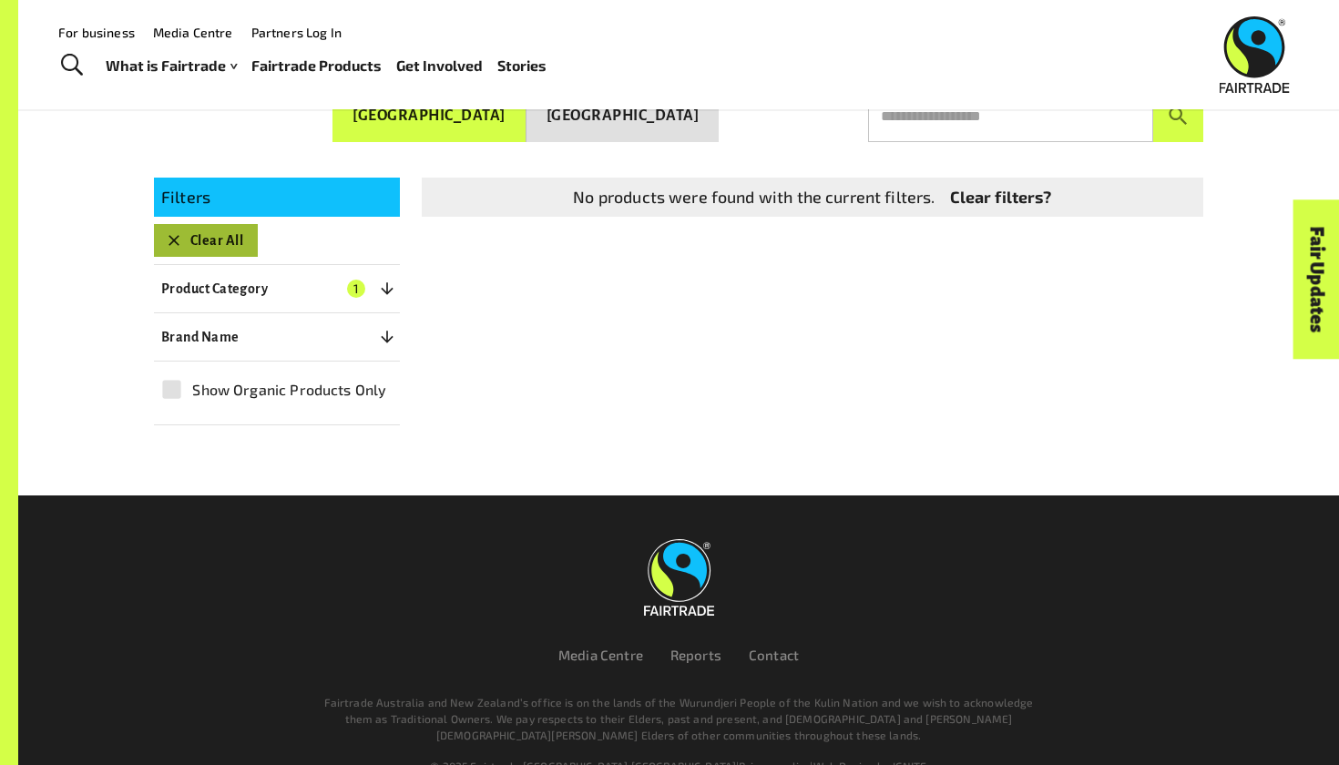
click at [245, 241] on button "Clear All" at bounding box center [206, 240] width 104 height 33
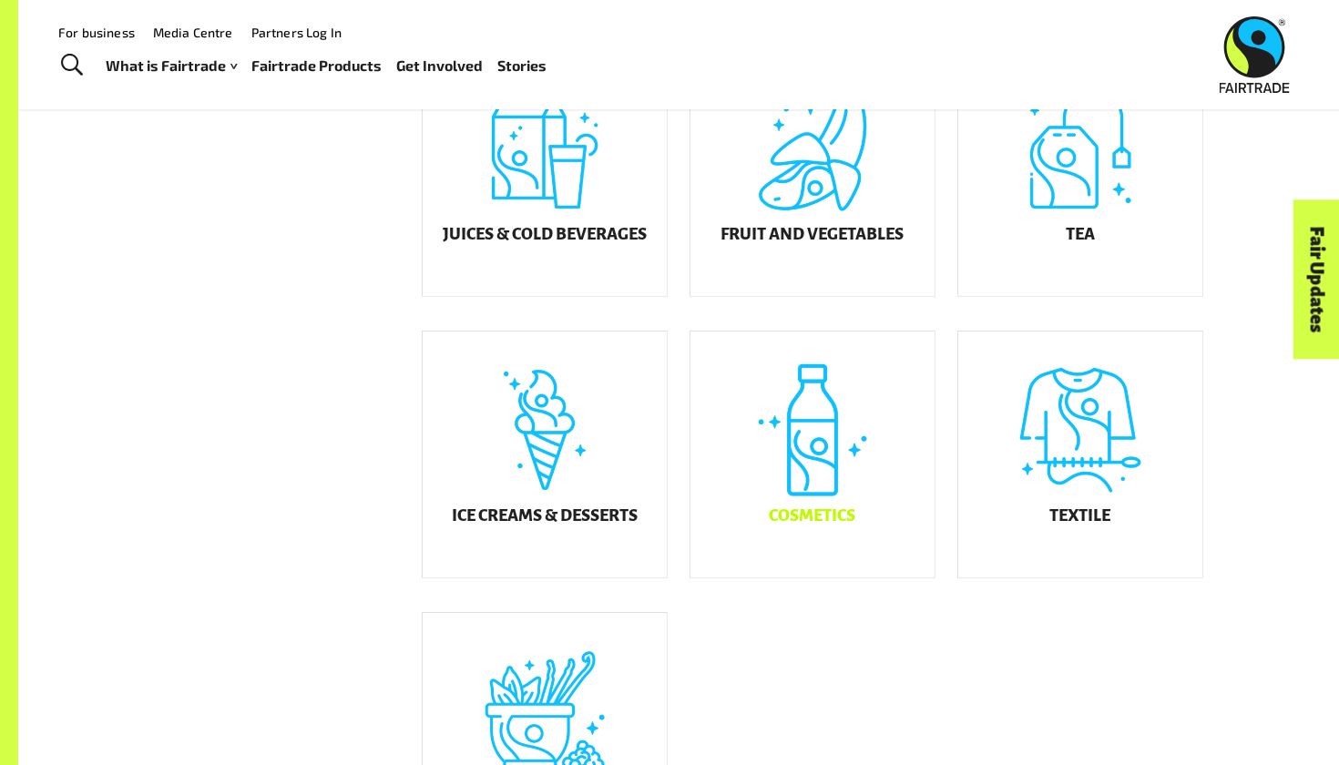
scroll to position [775, 0]
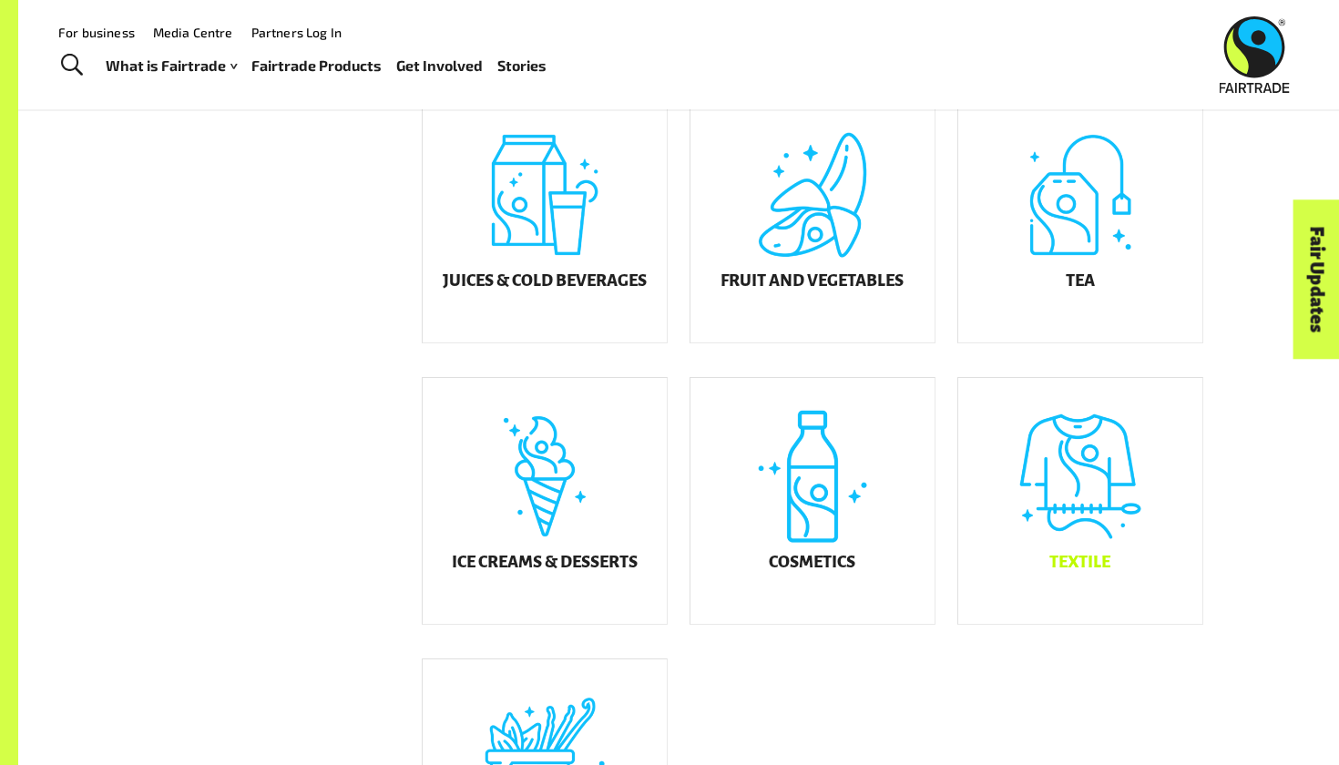
click at [1068, 478] on div "Textile" at bounding box center [1080, 501] width 244 height 246
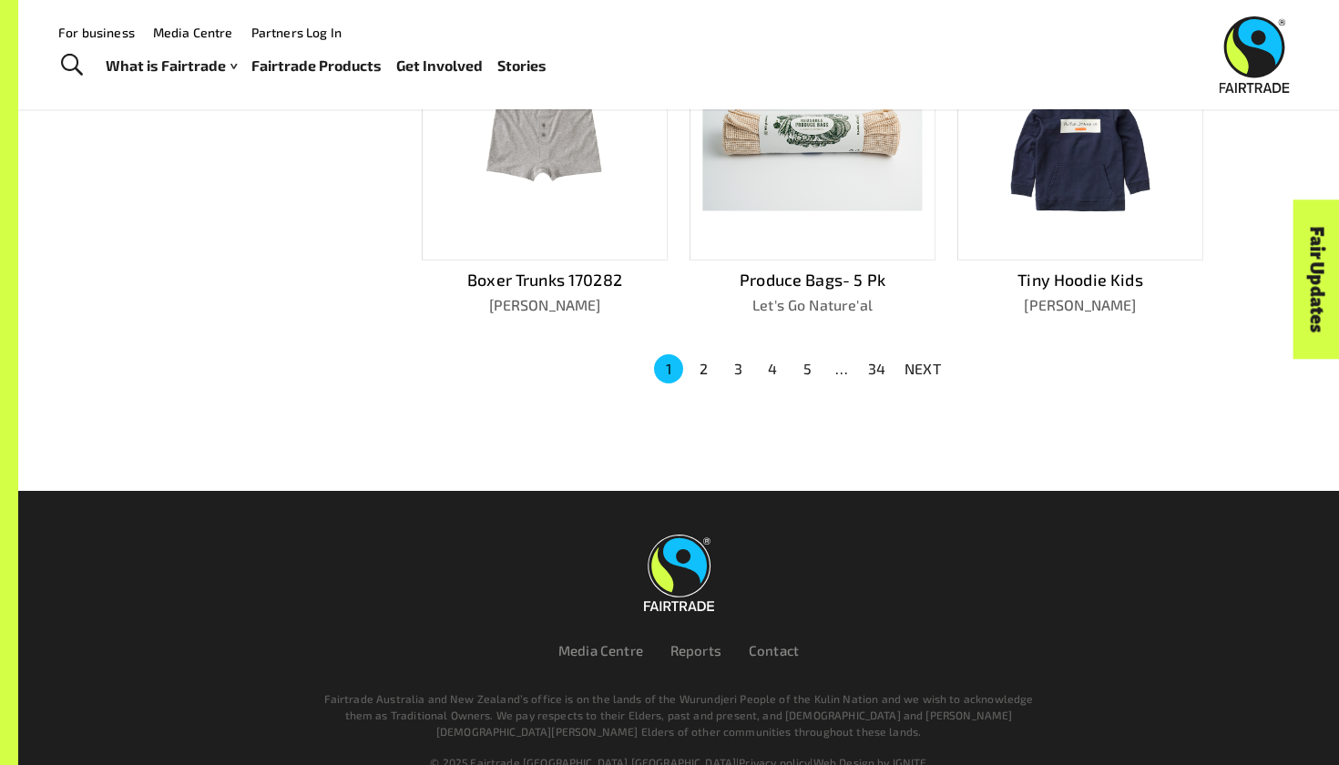
scroll to position [1244, 0]
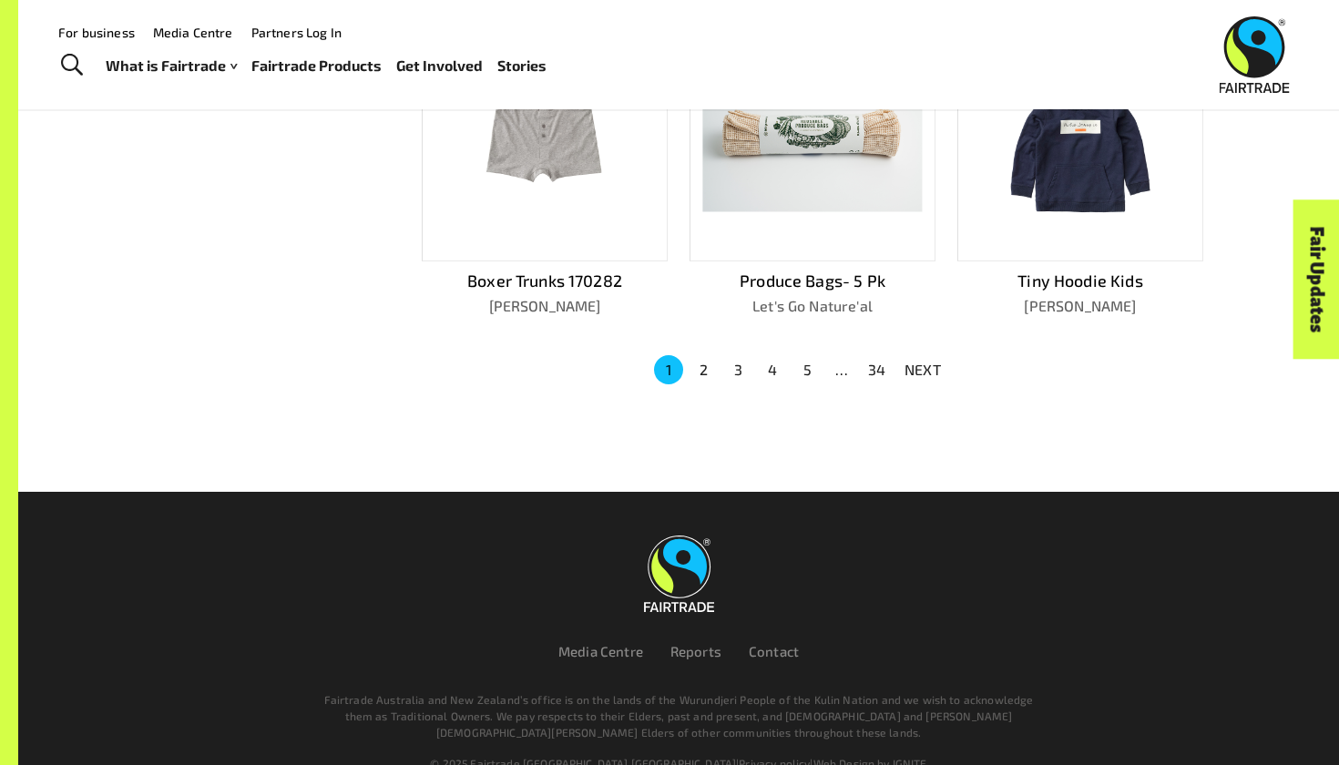
click at [810, 355] on button "5" at bounding box center [806, 369] width 29 height 29
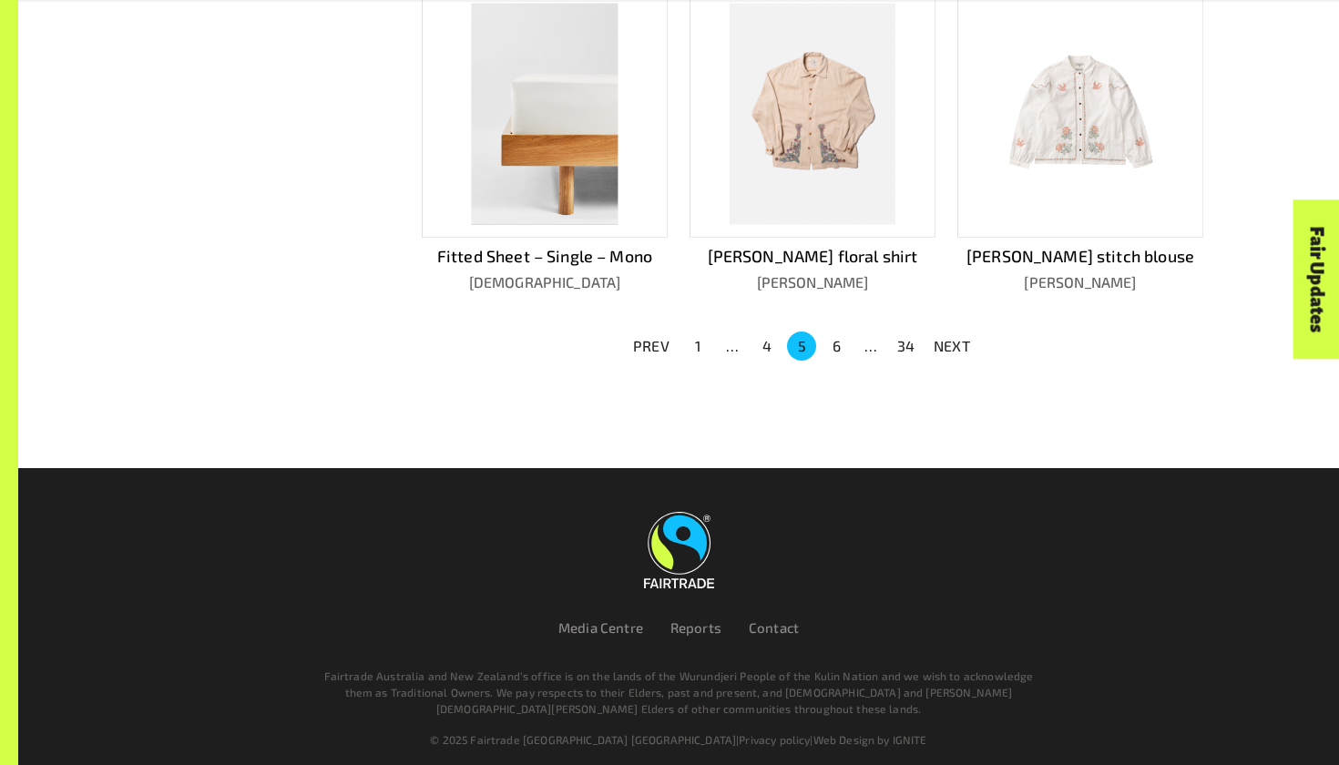
scroll to position [1291, 0]
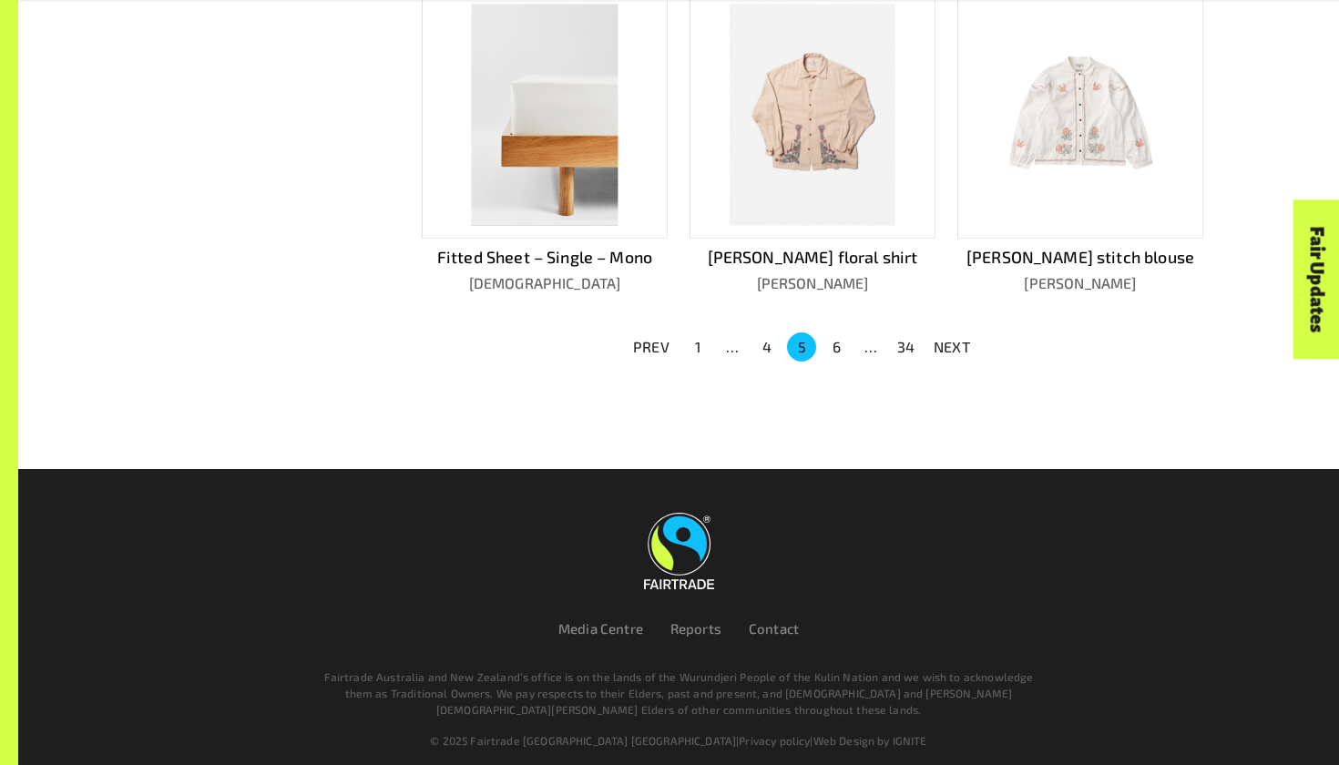
click at [904, 334] on button "34" at bounding box center [905, 346] width 29 height 29
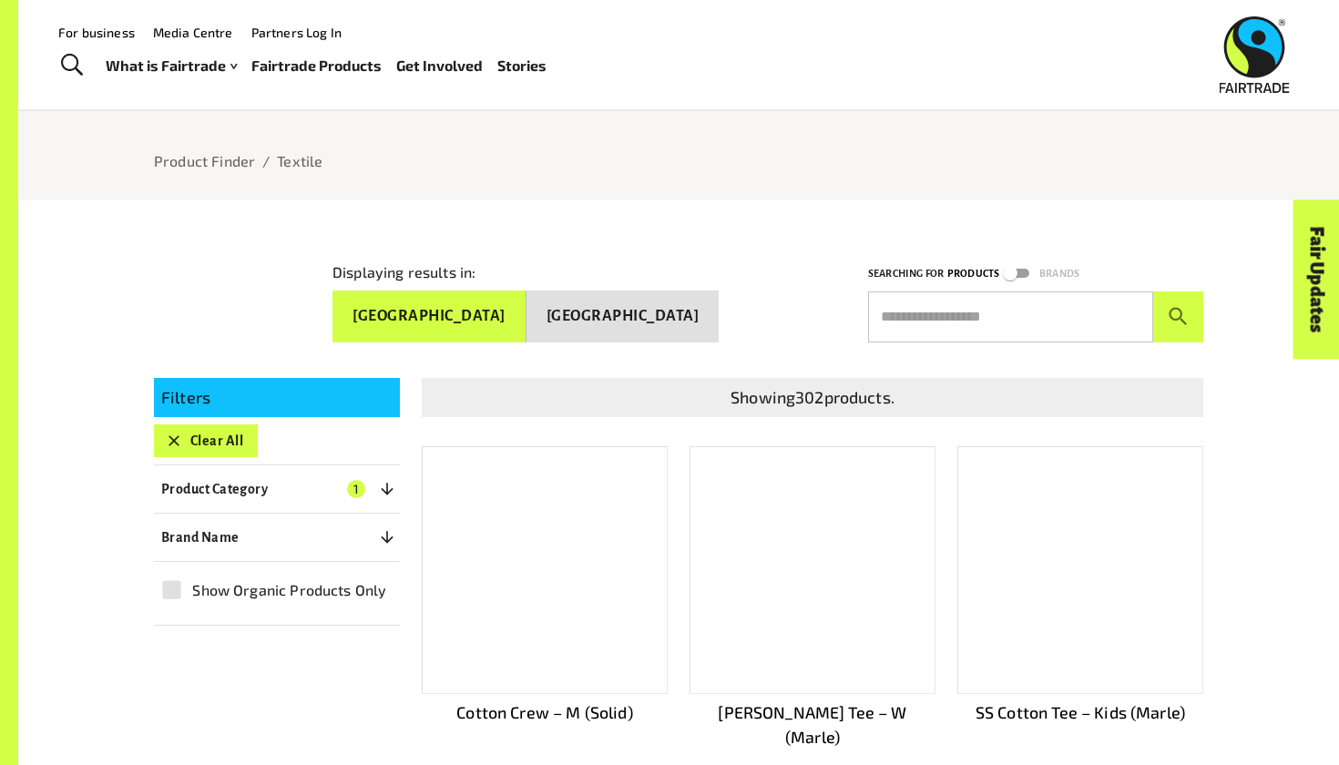
scroll to position [126, 0]
